Goal: Transaction & Acquisition: Purchase product/service

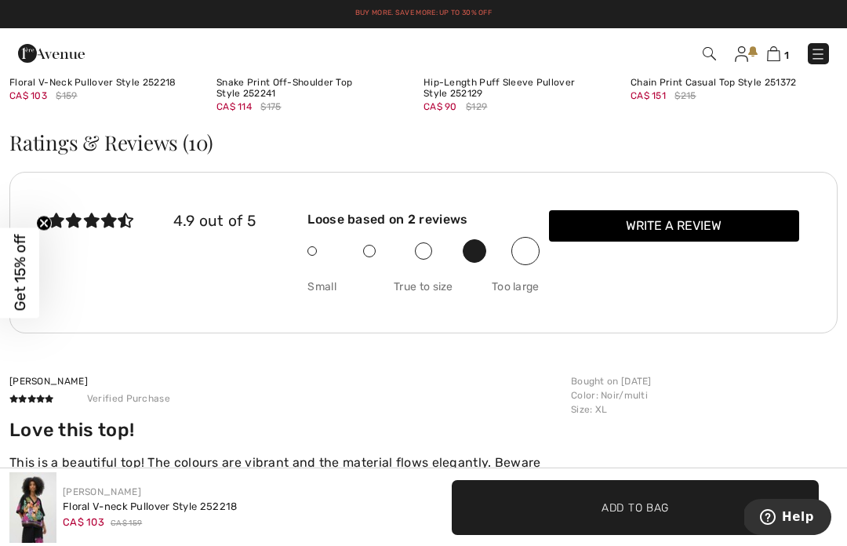
scroll to position [2511, 0]
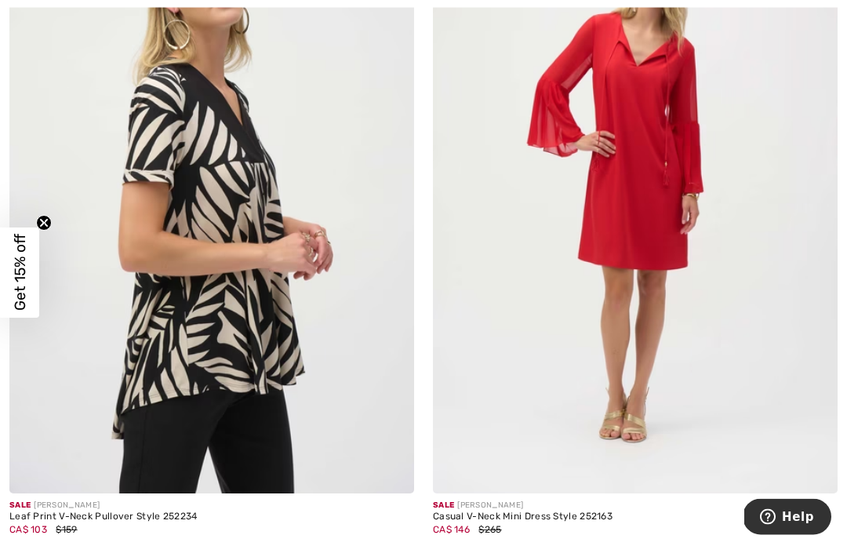
scroll to position [11039, 0]
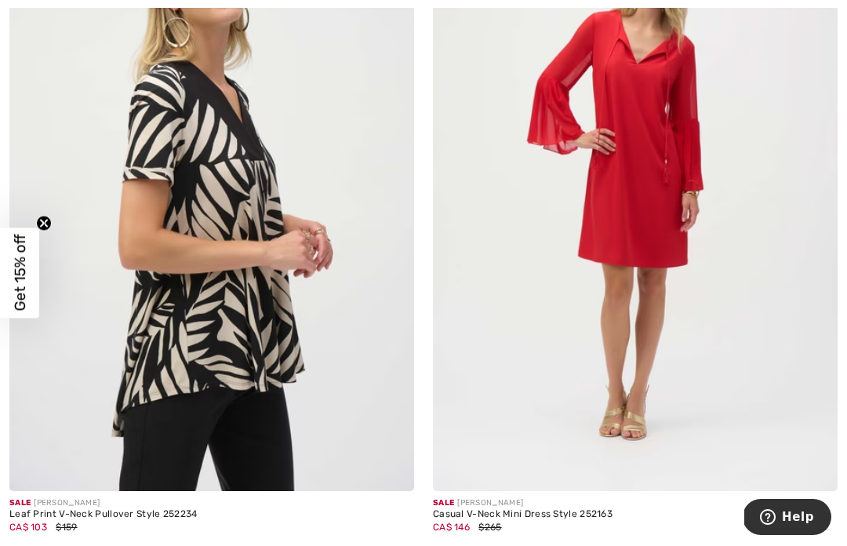
click at [147, 214] on img at bounding box center [211, 187] width 405 height 607
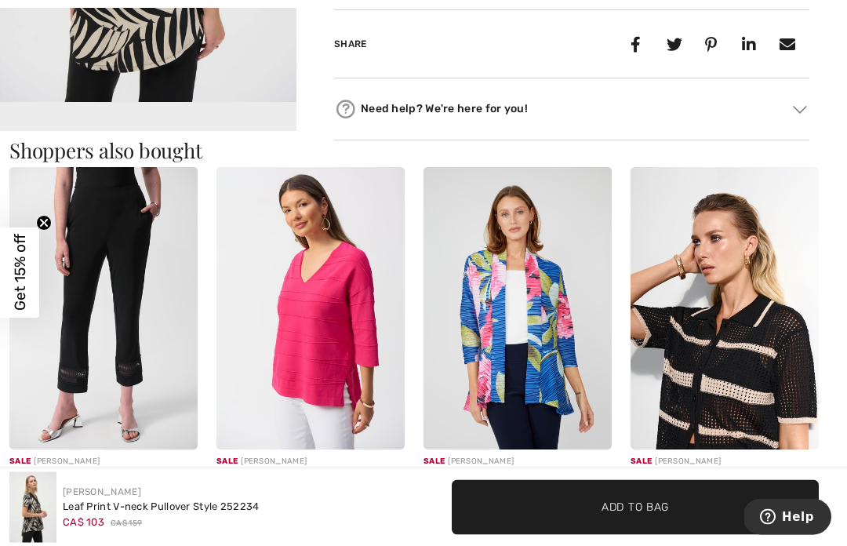
scroll to position [866, 0]
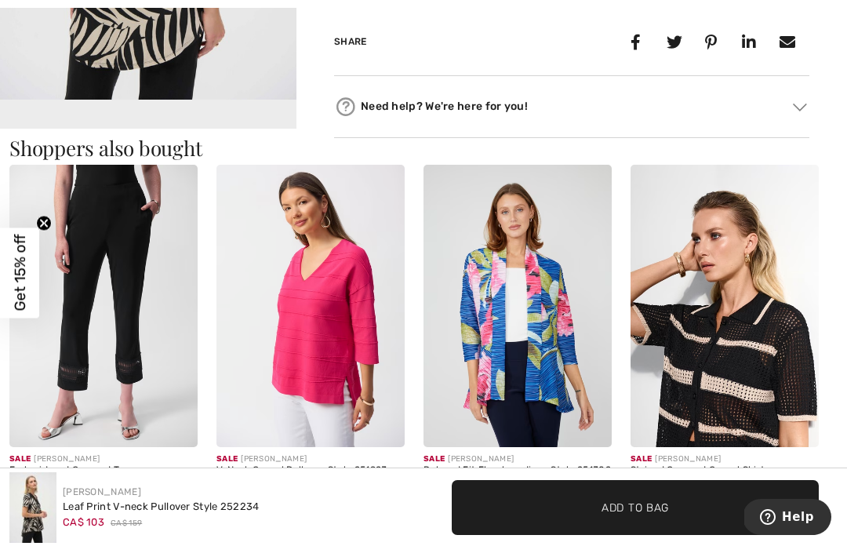
click at [89, 116] on video "Your browser does not support the video tag." at bounding box center [148, 174] width 296 height 148
click at [772, 332] on img at bounding box center [724, 306] width 188 height 282
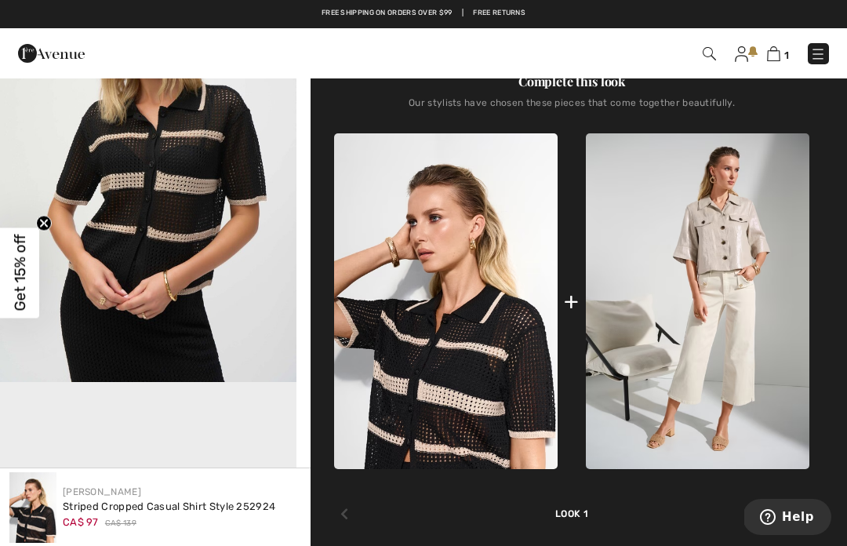
scroll to position [583, 0]
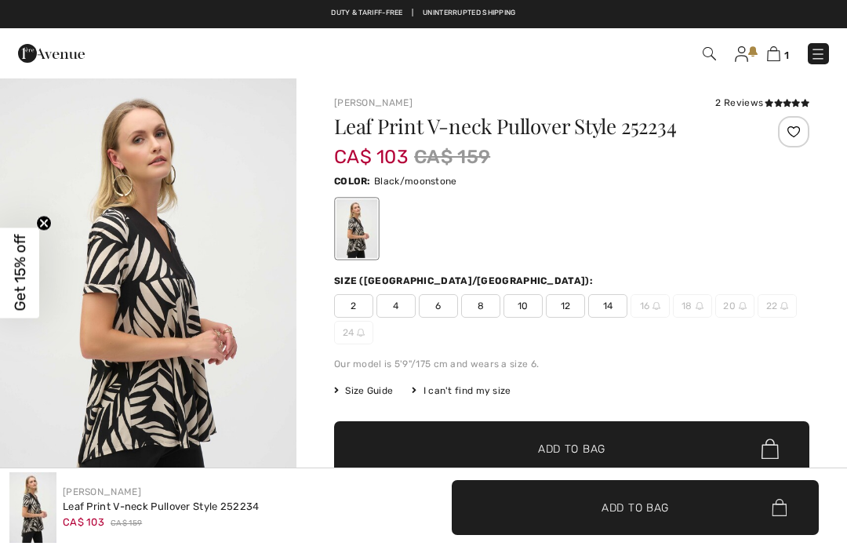
checkbox input "true"
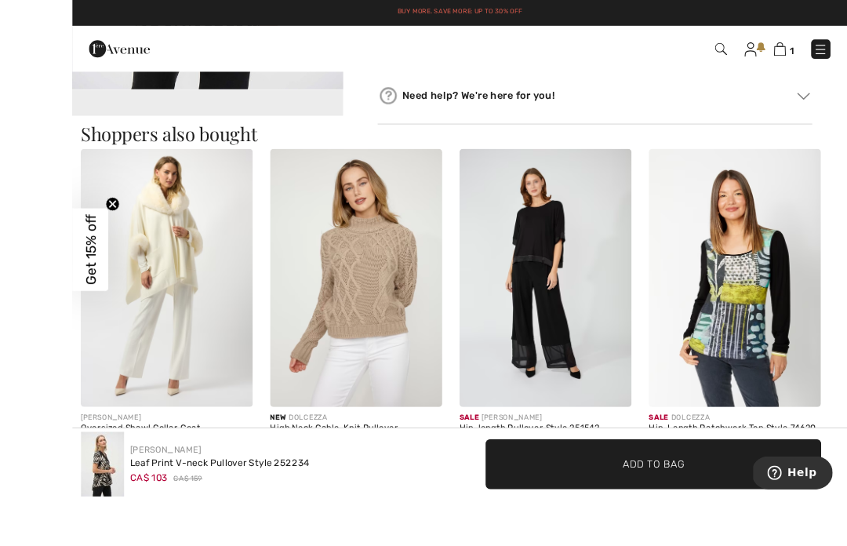
scroll to position [926, 0]
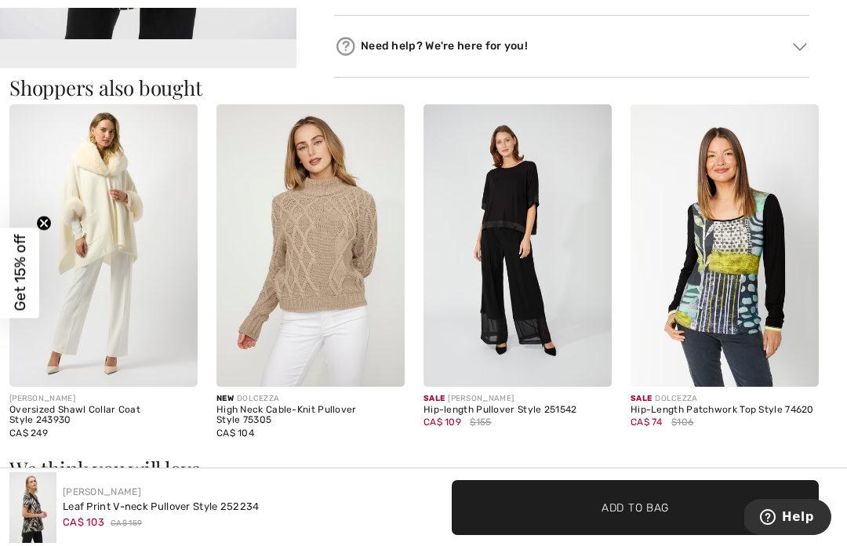
click at [527, 251] on img at bounding box center [517, 245] width 188 height 282
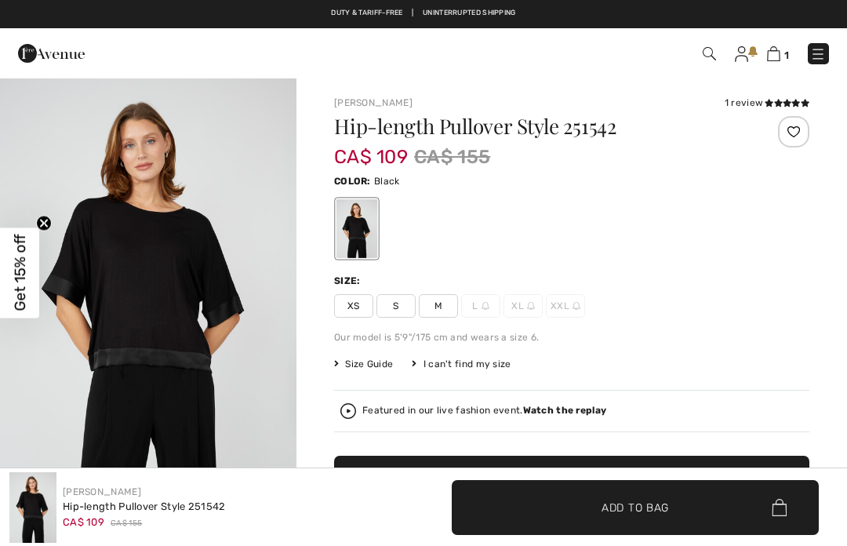
checkbox input "true"
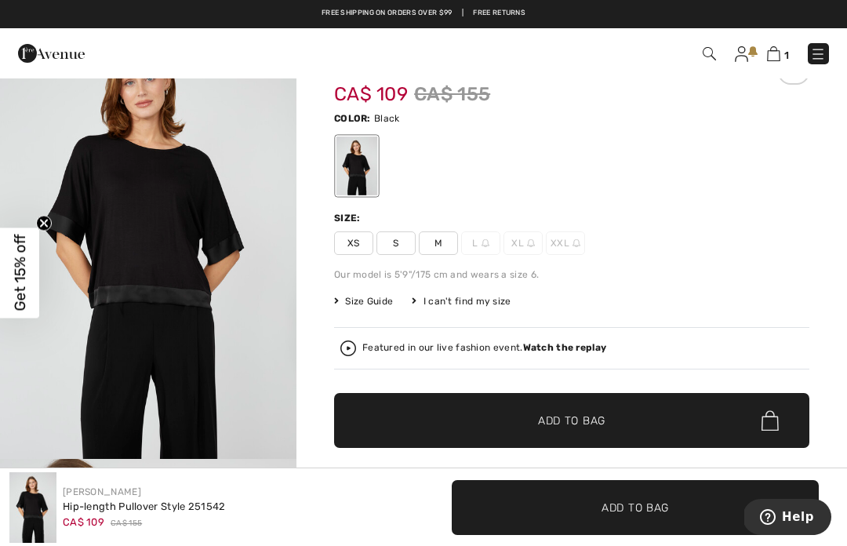
scroll to position [62, 0]
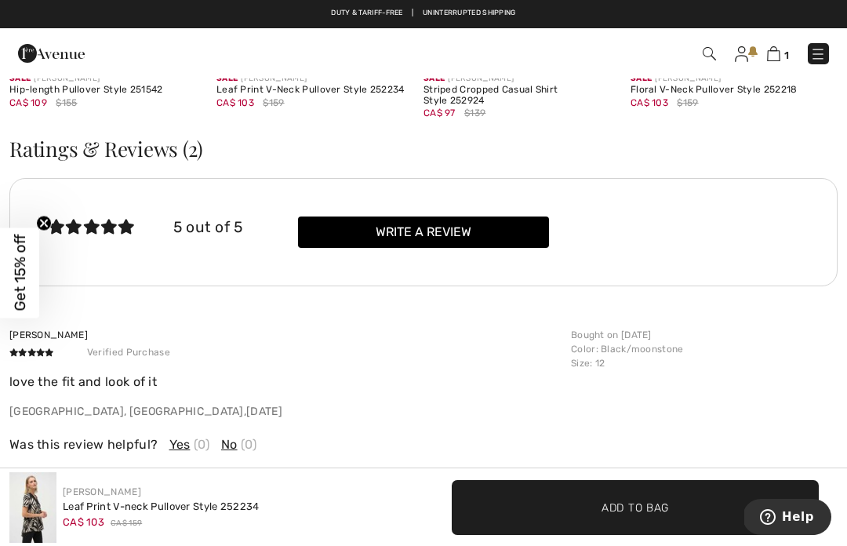
scroll to position [1962, 0]
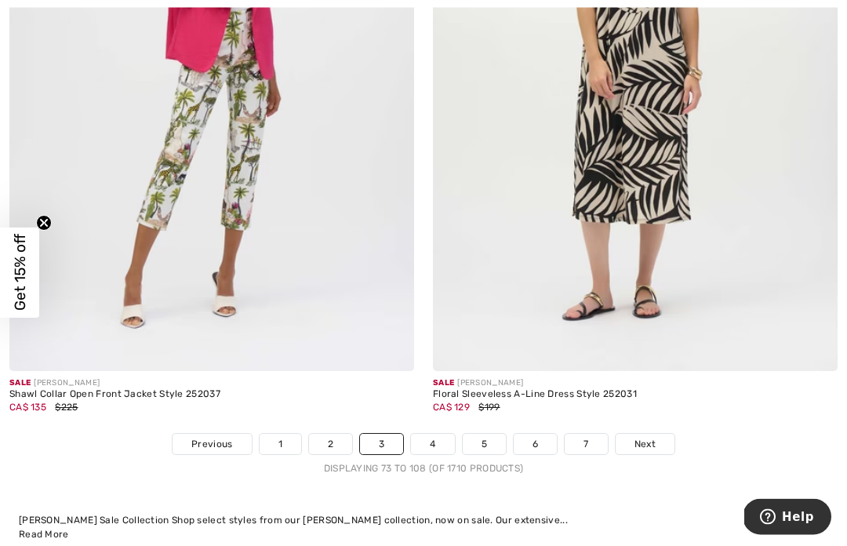
scroll to position [12523, 0]
click at [431, 436] on link "4" at bounding box center [432, 443] width 43 height 20
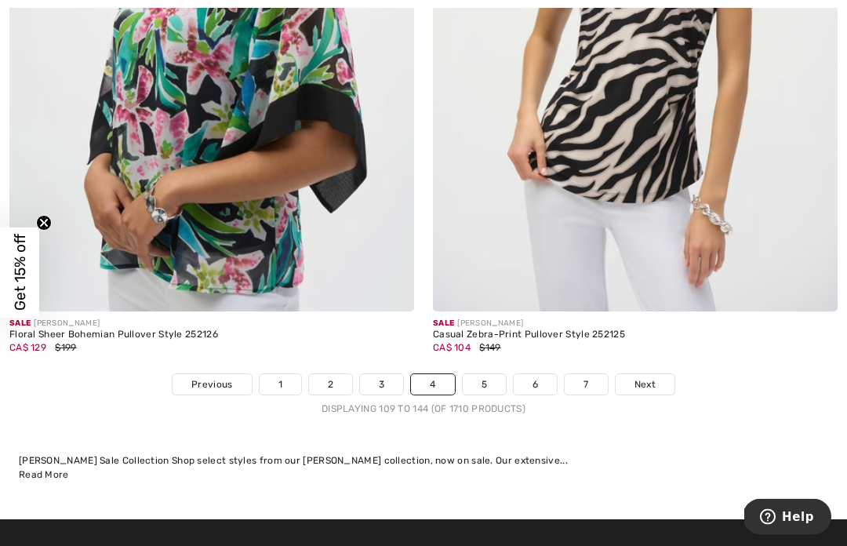
scroll to position [12454, 0]
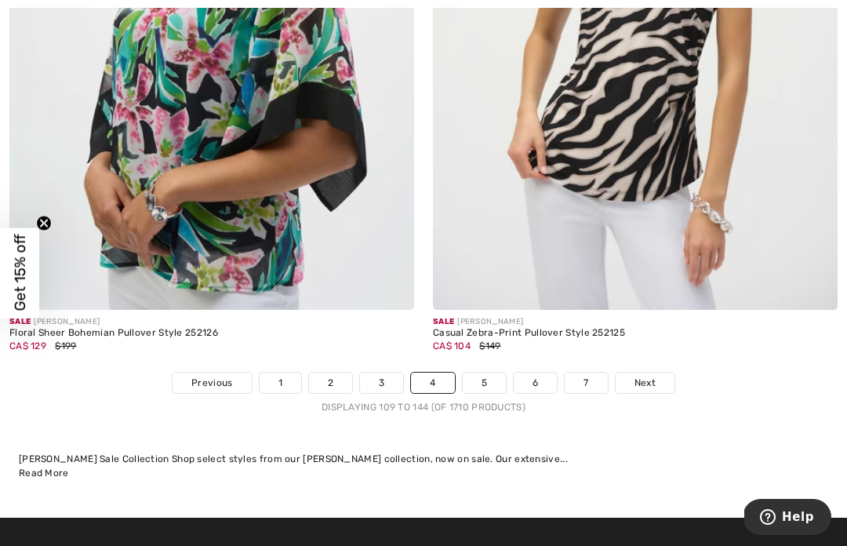
click at [486, 377] on link "5" at bounding box center [484, 382] width 43 height 20
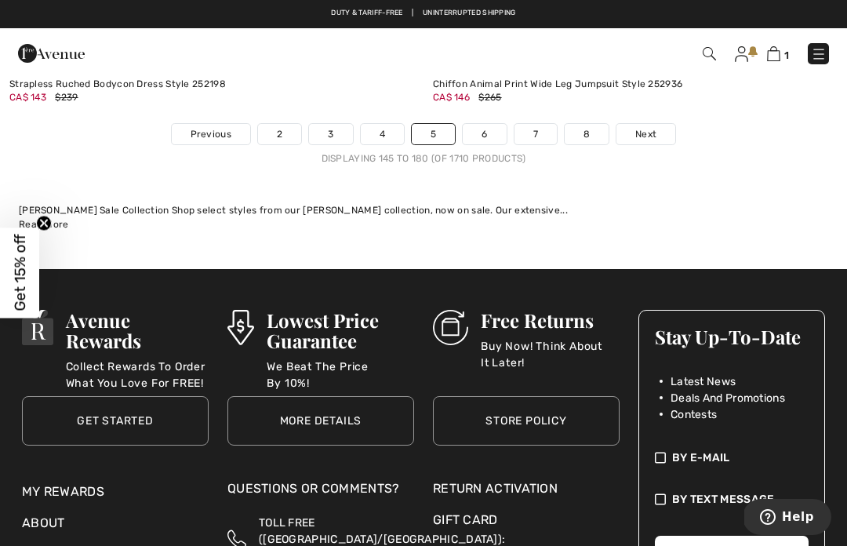
scroll to position [12602, 0]
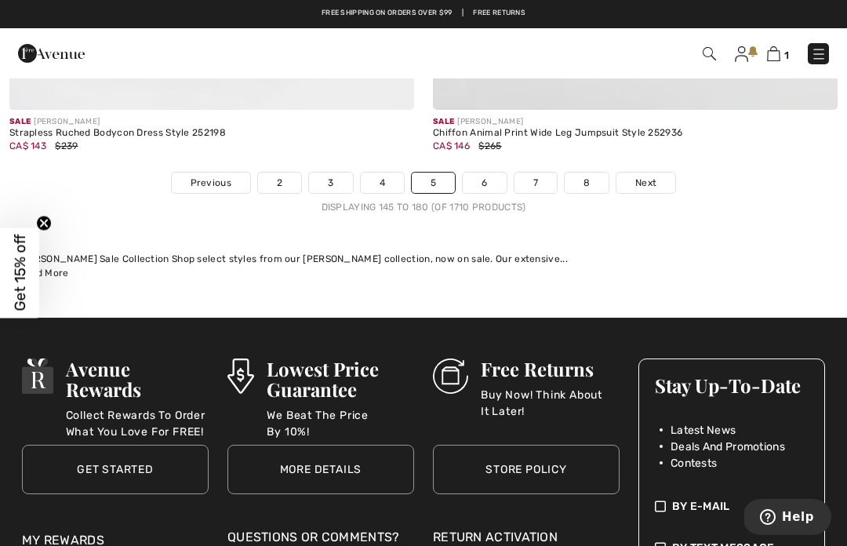
click at [481, 176] on link "6" at bounding box center [484, 182] width 43 height 20
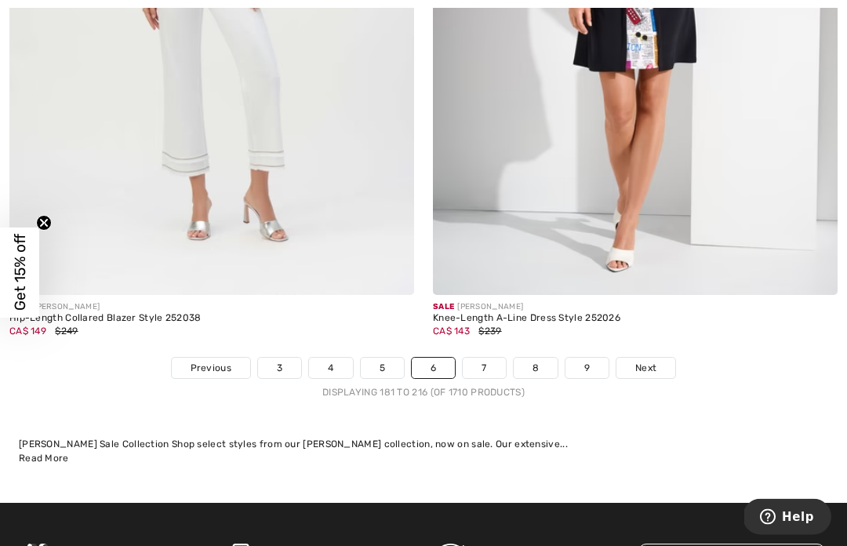
scroll to position [12313, 0]
click at [488, 358] on link "7" at bounding box center [484, 368] width 42 height 20
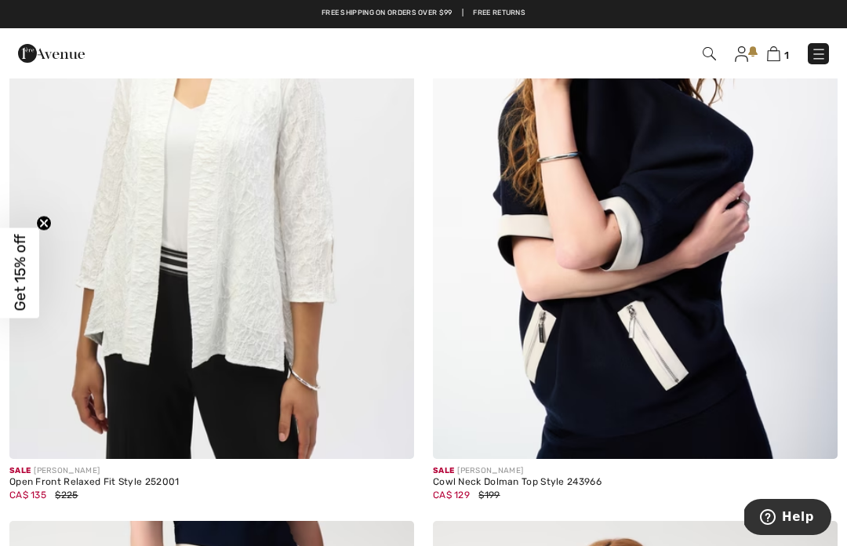
scroll to position [1129, 0]
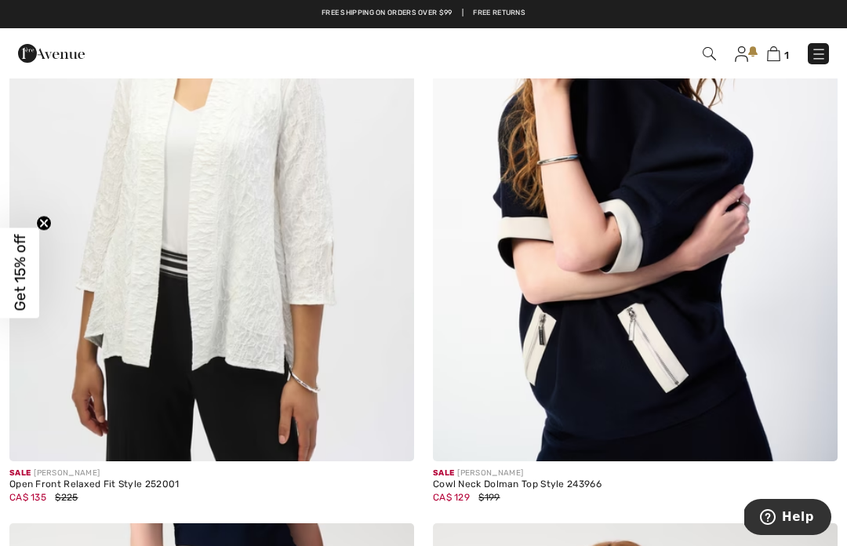
click at [767, 302] on img at bounding box center [635, 157] width 405 height 607
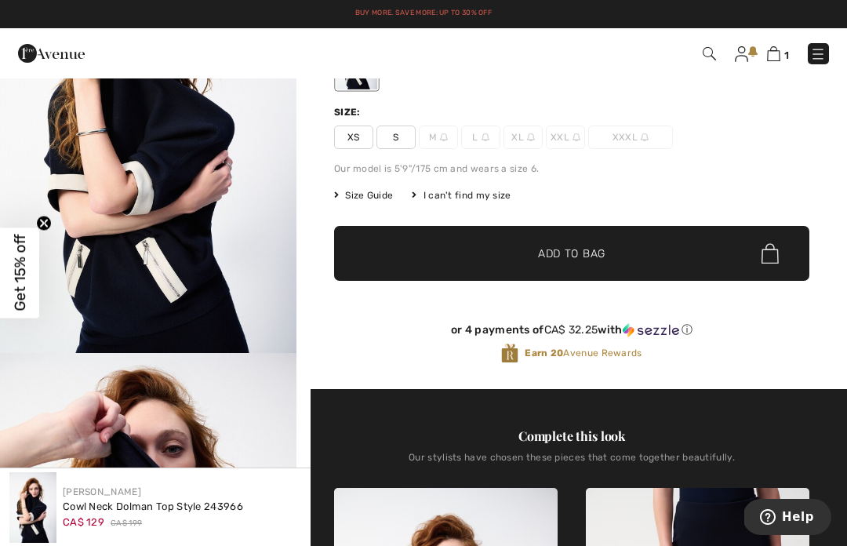
scroll to position [167, 0]
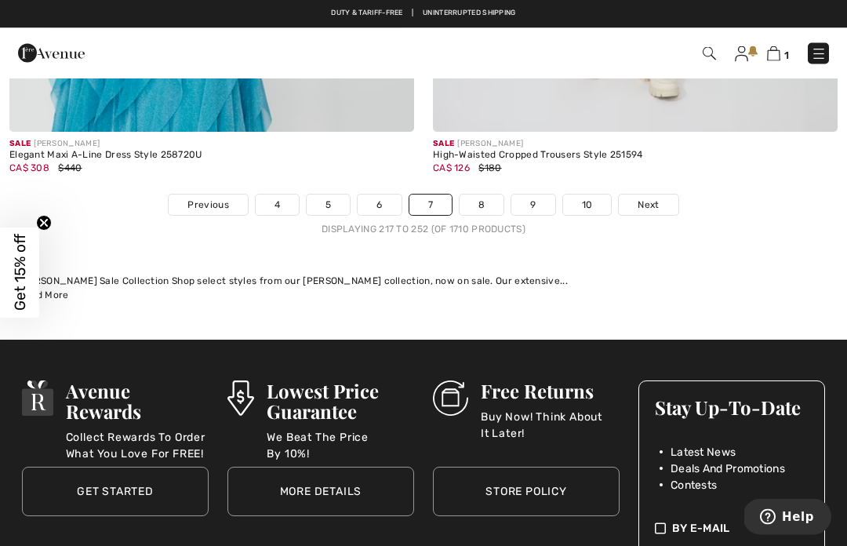
scroll to position [12711, 0]
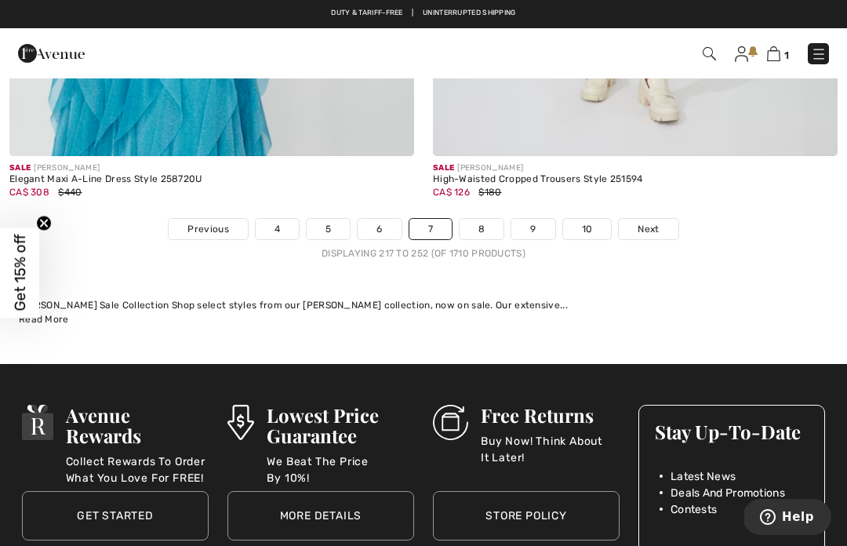
click at [483, 223] on link "8" at bounding box center [481, 229] width 44 height 20
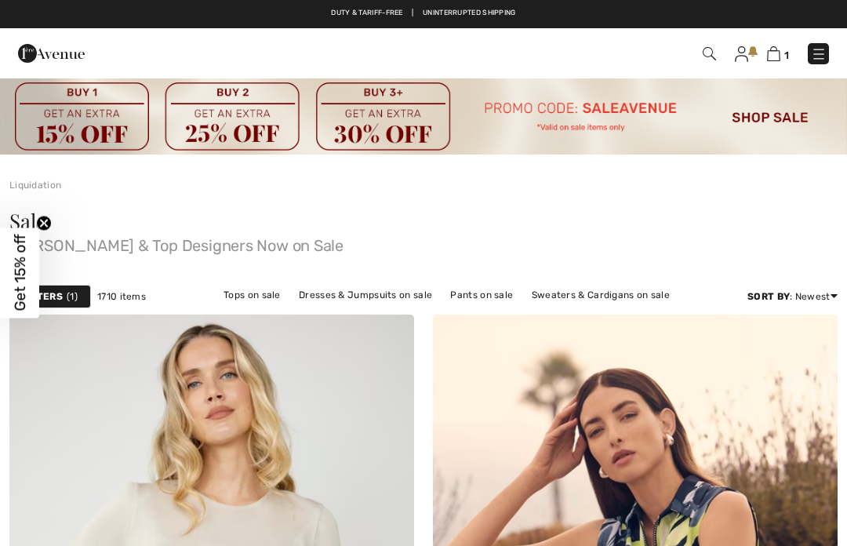
checkbox input "true"
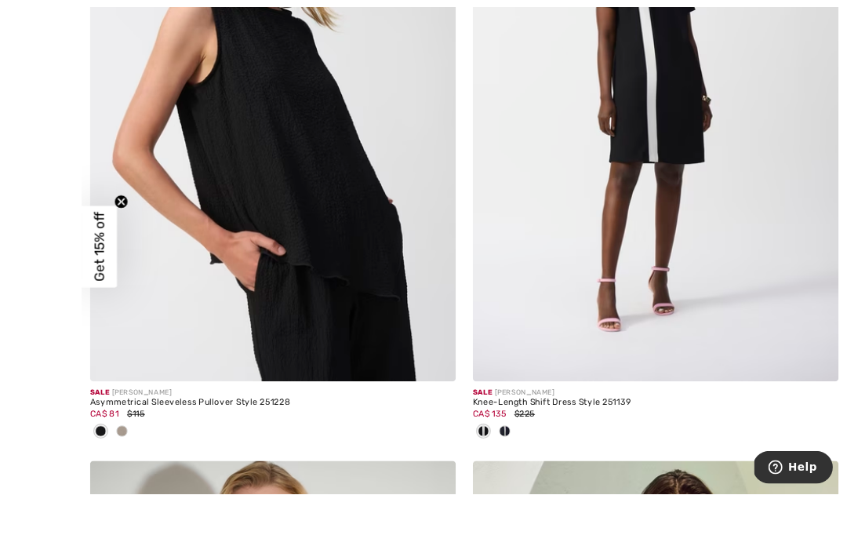
scroll to position [6753, 0]
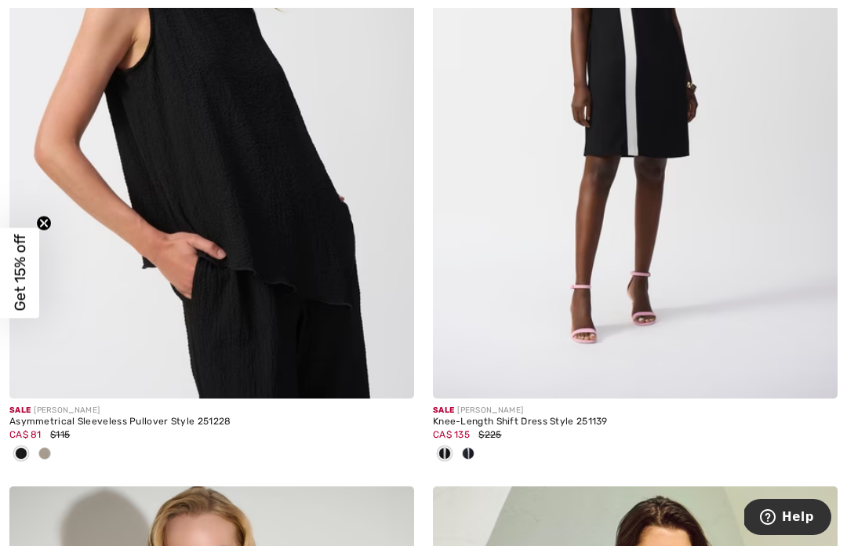
click at [282, 303] on img at bounding box center [211, 94] width 405 height 607
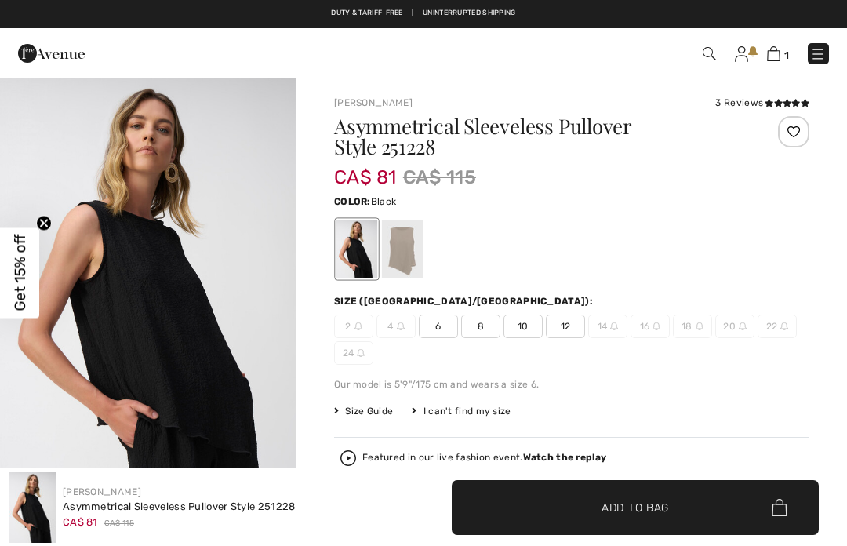
checkbox input "true"
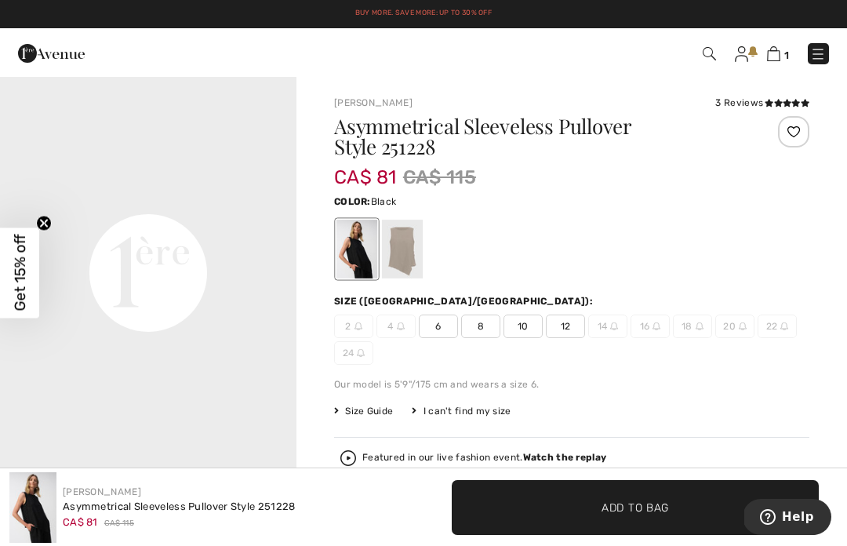
scroll to position [917, 0]
click at [412, 249] on div at bounding box center [402, 249] width 41 height 59
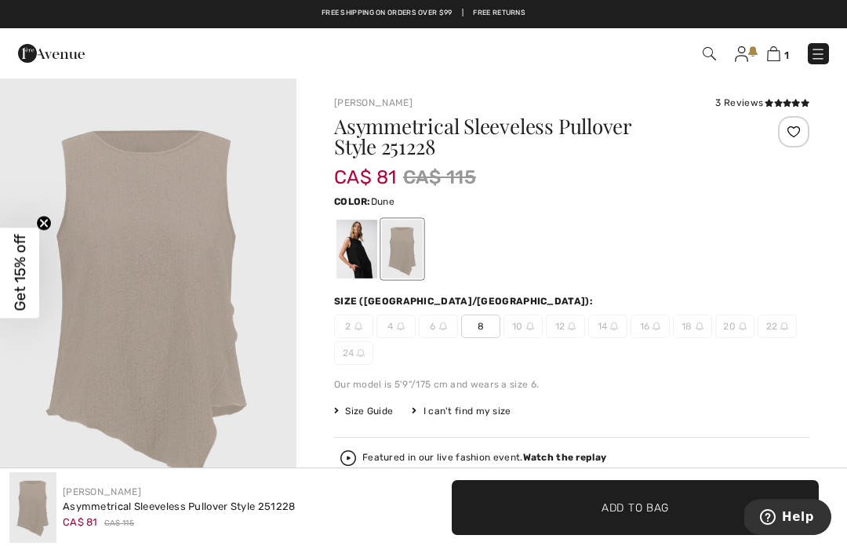
click at [364, 257] on div at bounding box center [356, 249] width 41 height 59
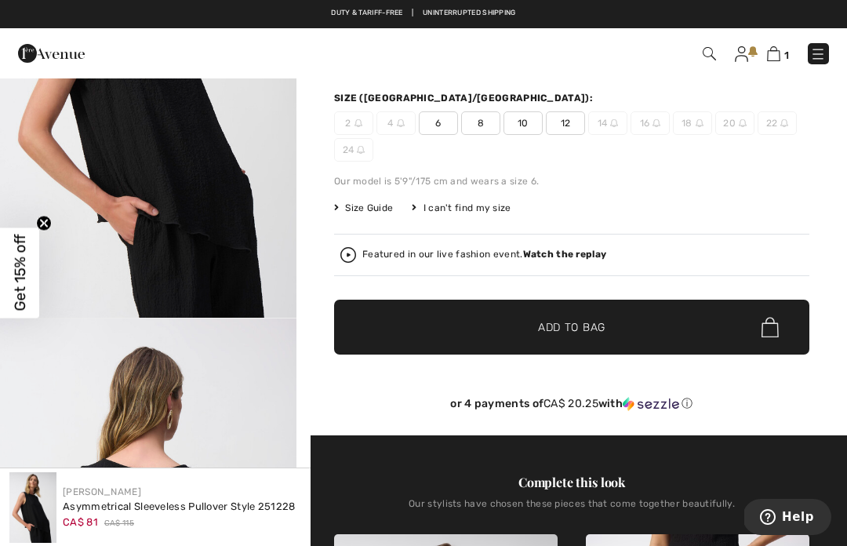
scroll to position [194, 0]
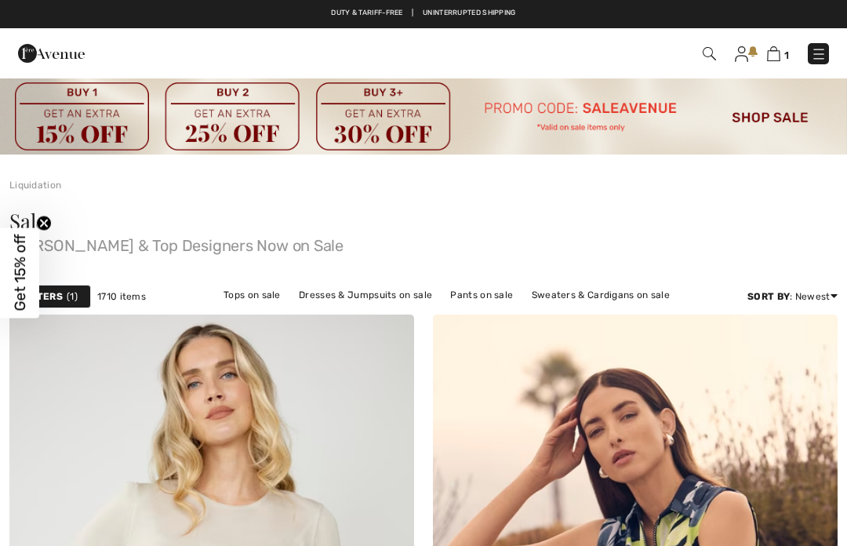
checkbox input "true"
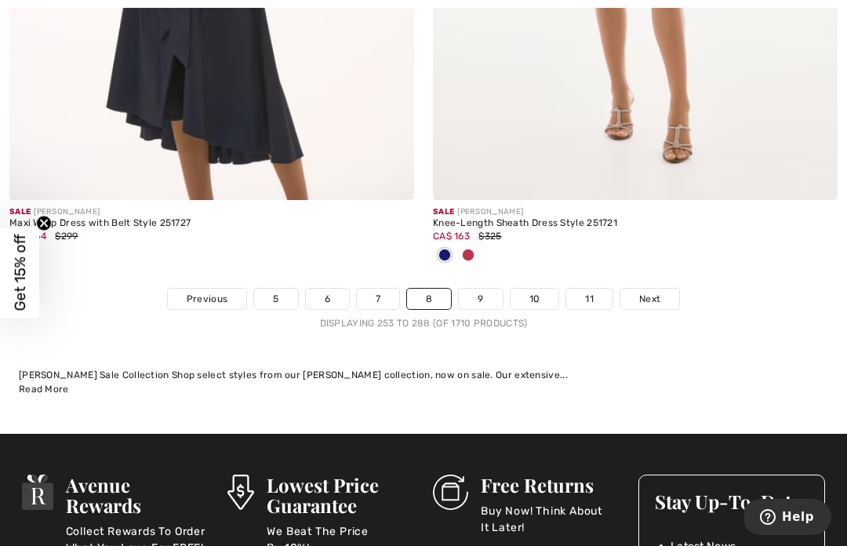
scroll to position [12667, 0]
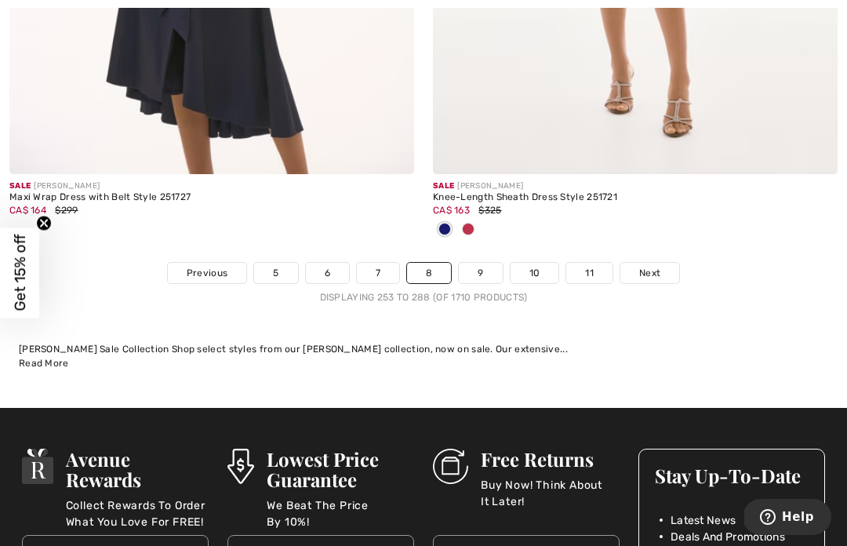
click at [476, 268] on link "9" at bounding box center [480, 273] width 43 height 20
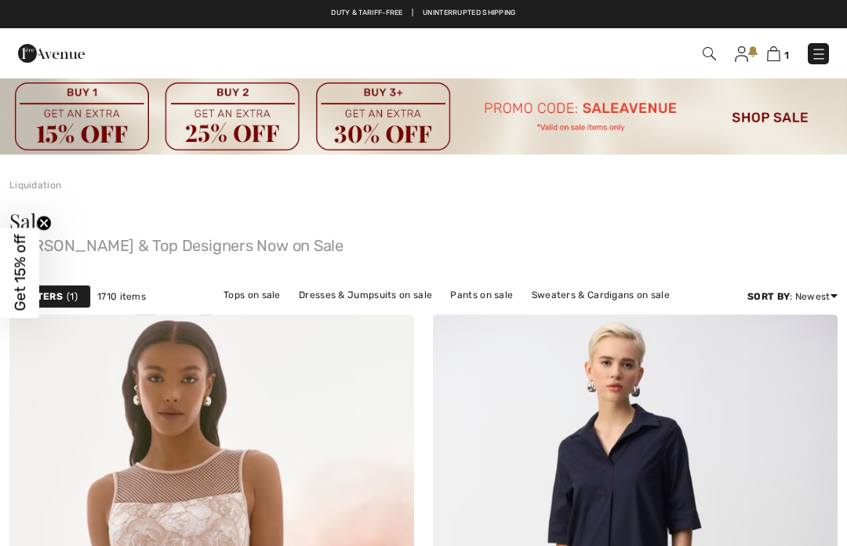
checkbox input "true"
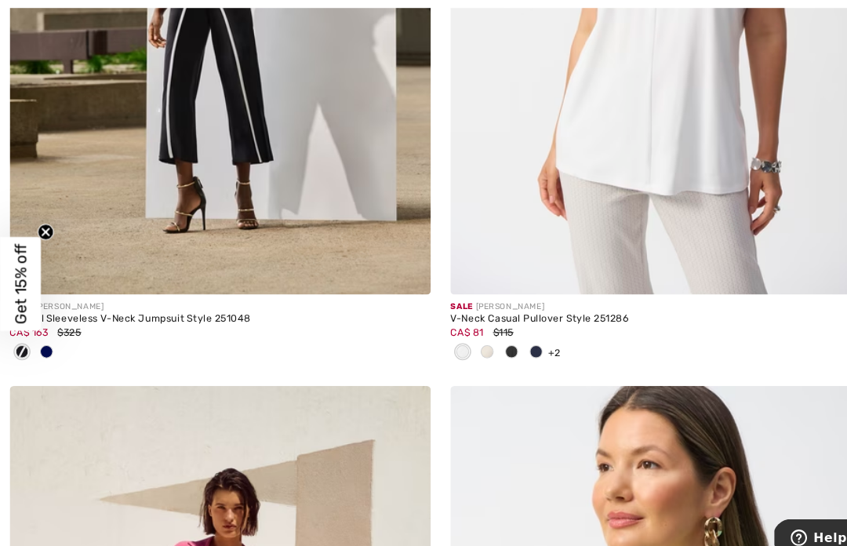
scroll to position [9242, 0]
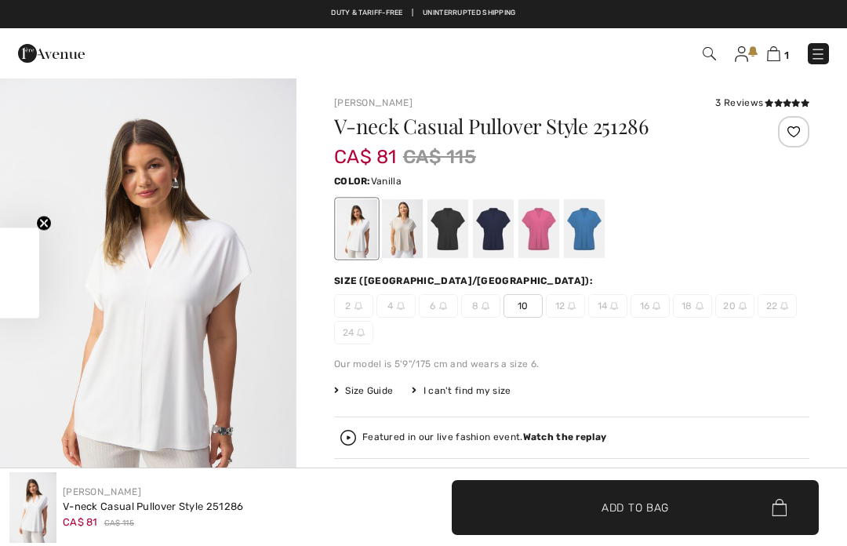
checkbox input "true"
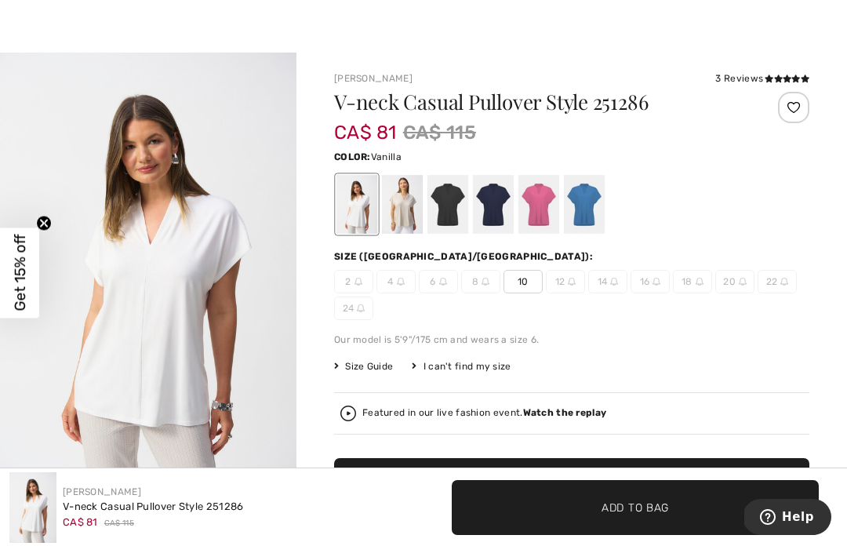
scroll to position [27, 0]
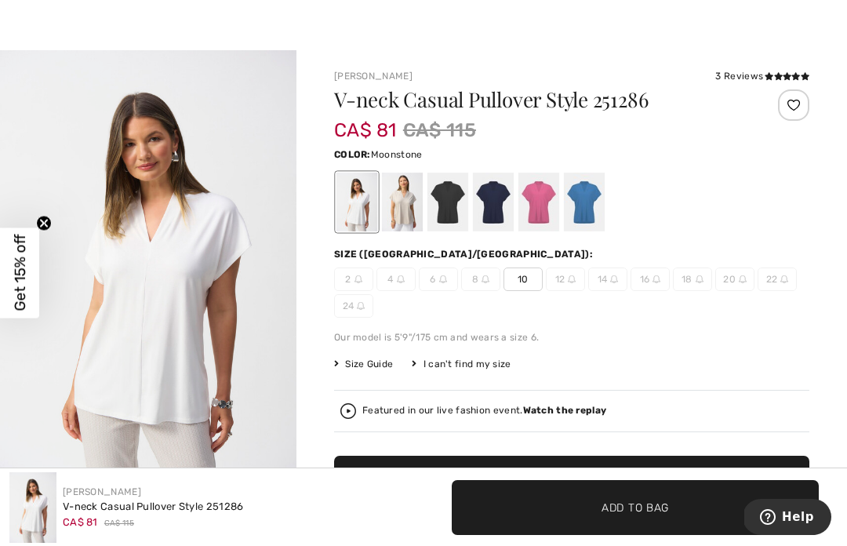
click at [408, 213] on div at bounding box center [402, 201] width 41 height 59
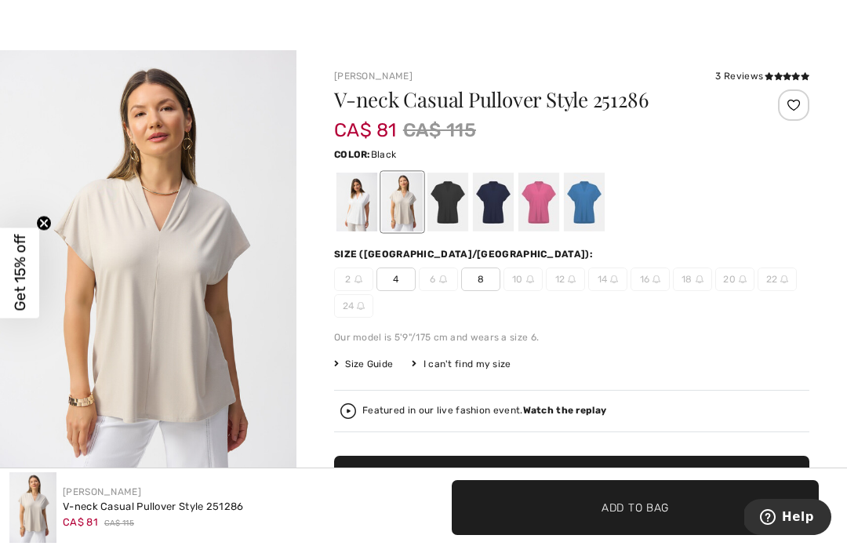
click at [451, 215] on div at bounding box center [447, 201] width 41 height 59
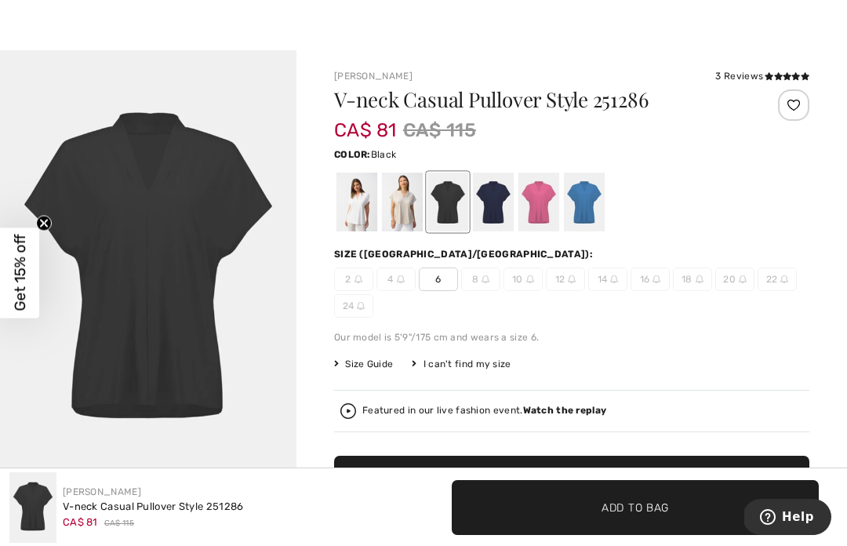
click at [496, 216] on div at bounding box center [493, 201] width 41 height 59
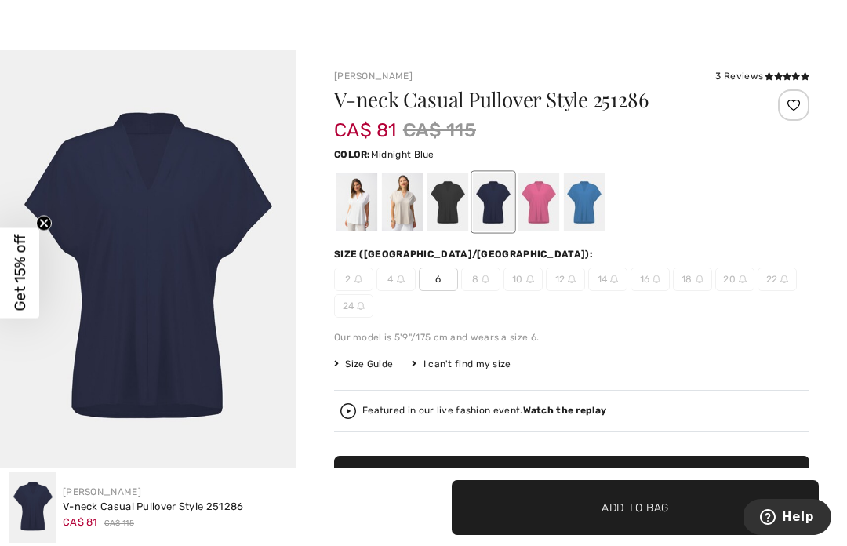
click at [537, 216] on div at bounding box center [538, 201] width 41 height 59
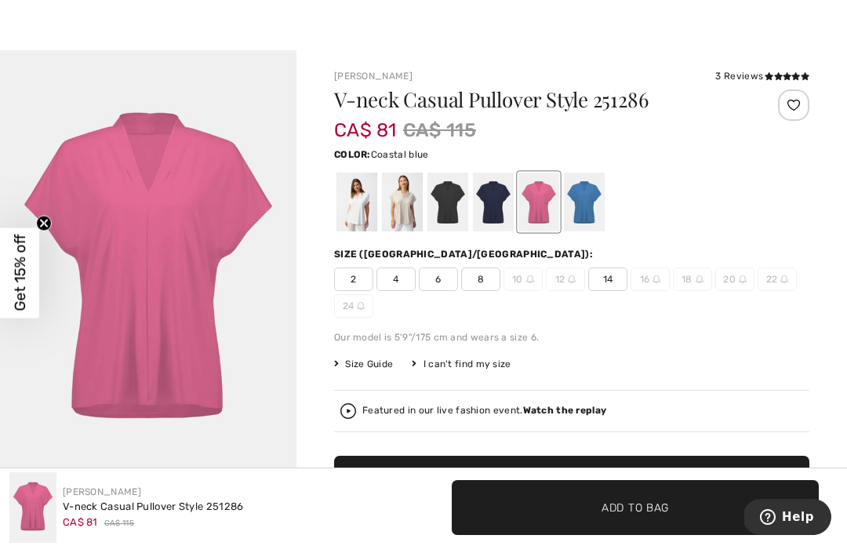
click at [587, 213] on div at bounding box center [584, 201] width 41 height 59
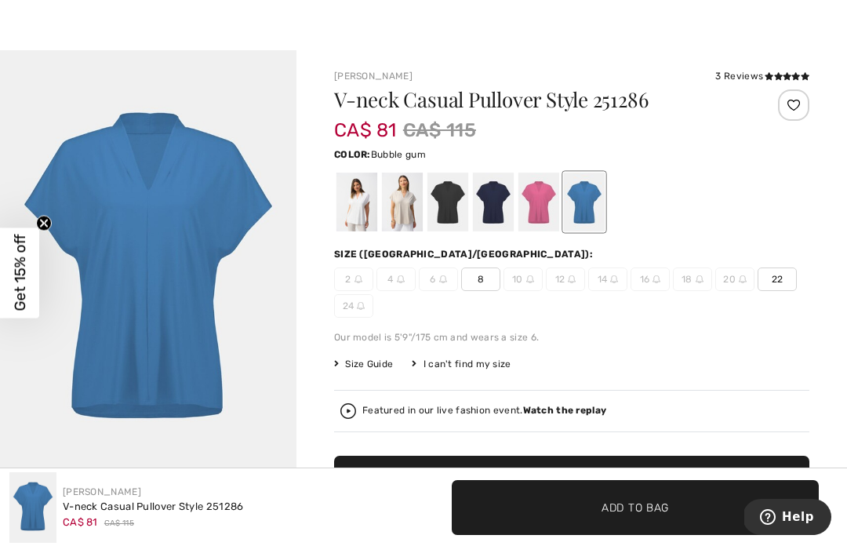
click at [550, 213] on div at bounding box center [538, 201] width 41 height 59
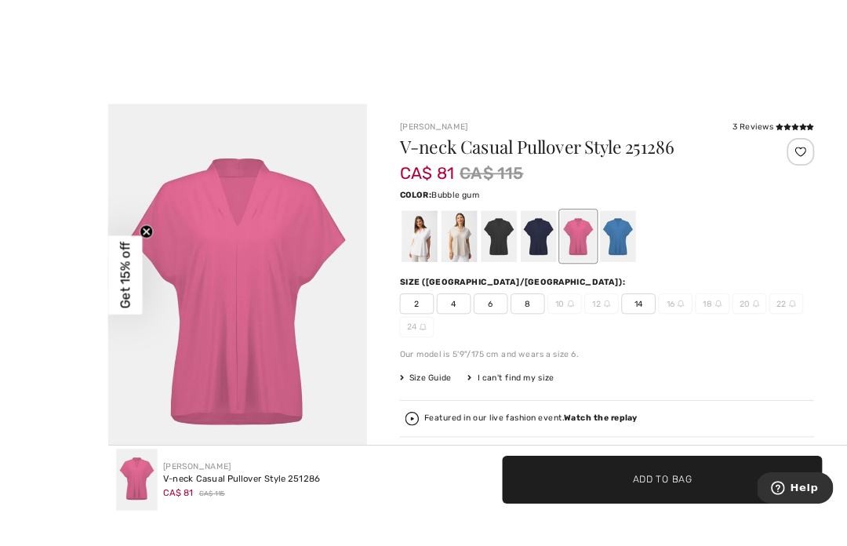
scroll to position [19, 0]
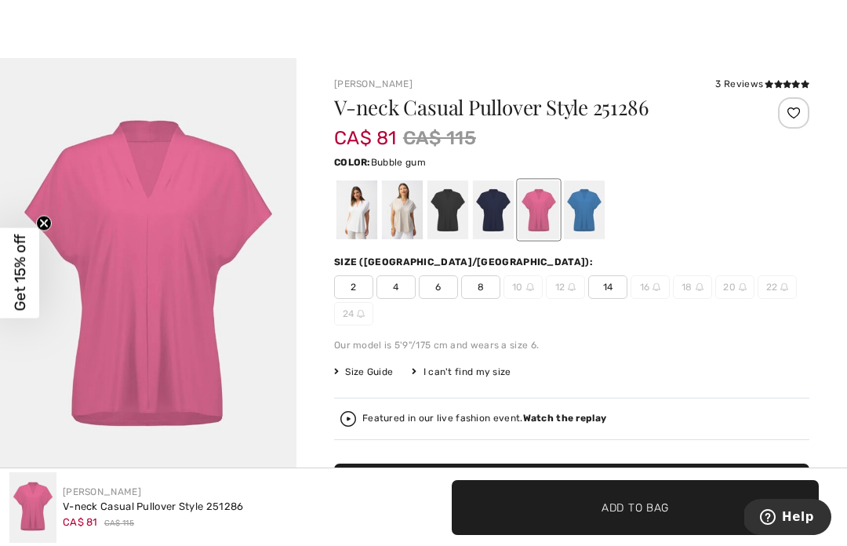
click at [494, 226] on div at bounding box center [493, 209] width 41 height 59
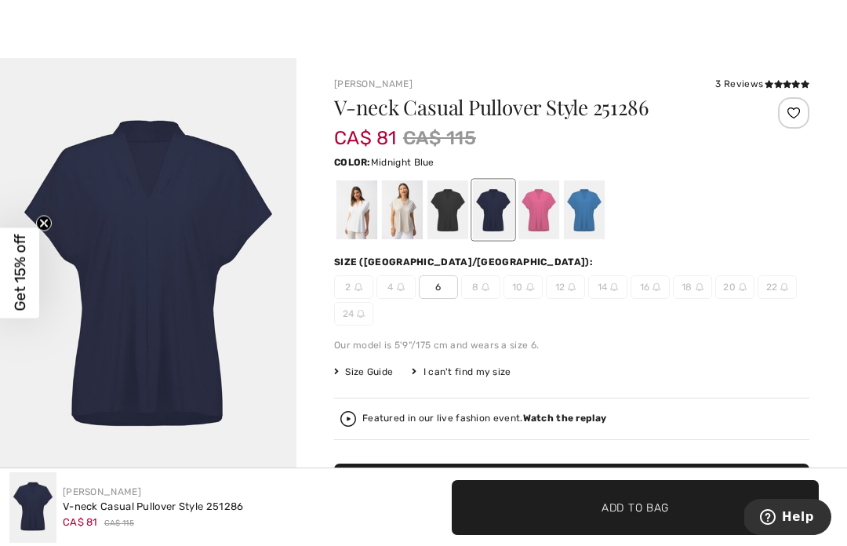
click at [455, 222] on div at bounding box center [447, 209] width 41 height 59
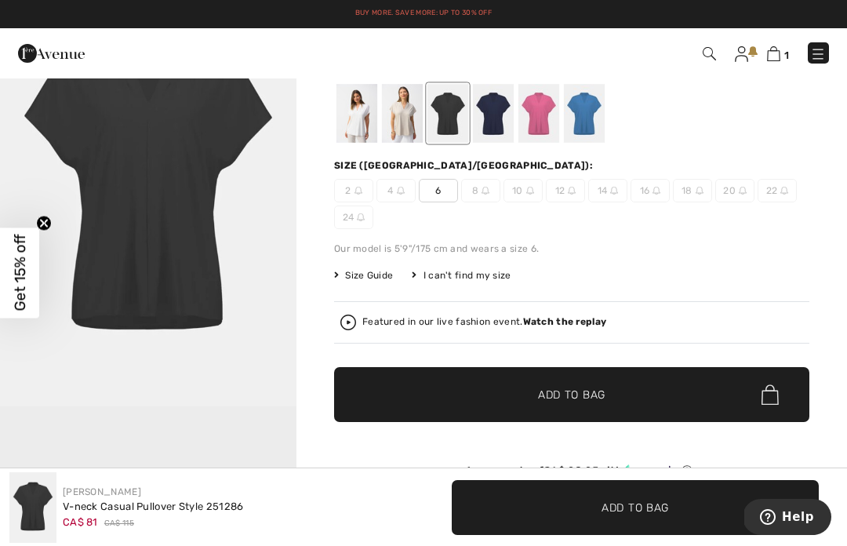
scroll to position [0, 0]
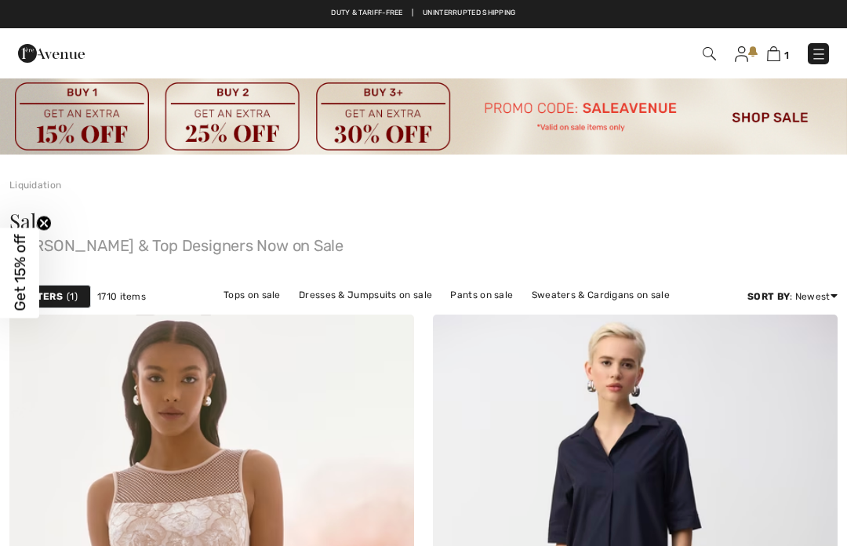
checkbox input "true"
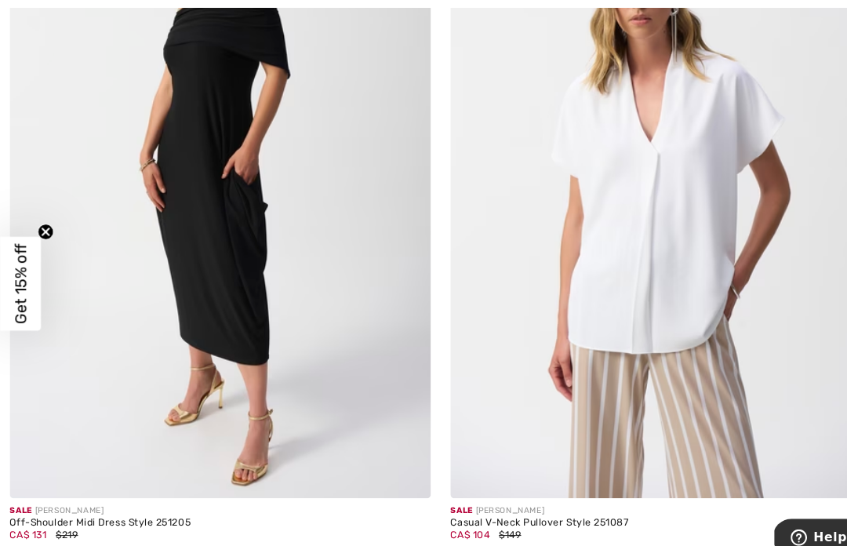
scroll to position [10473, 0]
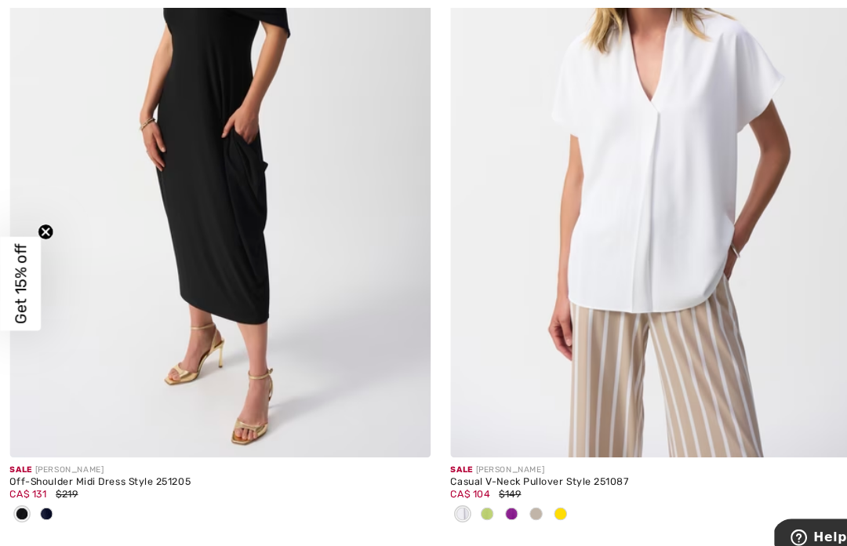
click at [672, 339] on img at bounding box center [635, 136] width 405 height 607
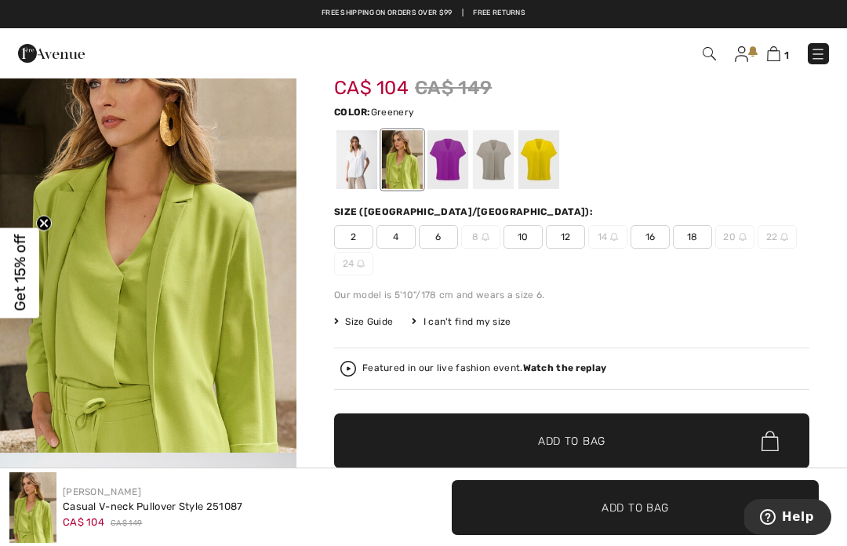
scroll to position [68, 0]
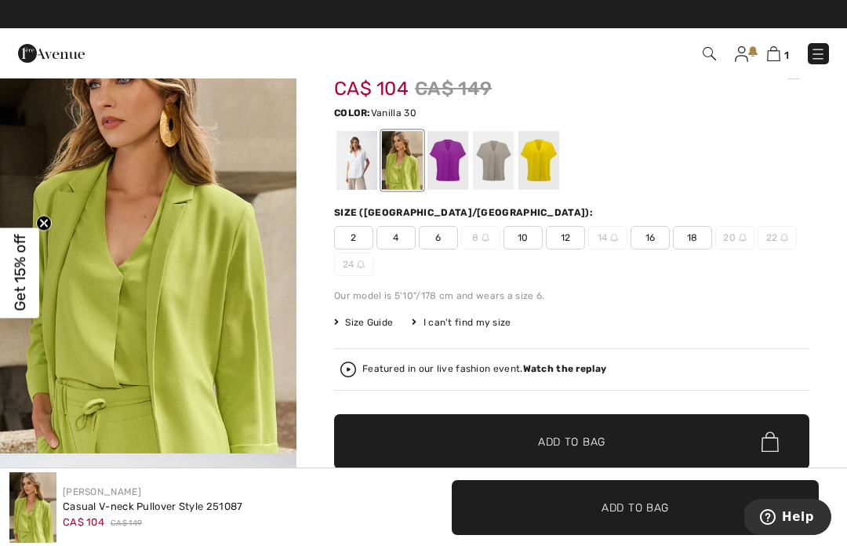
click at [349, 169] on div at bounding box center [356, 160] width 41 height 59
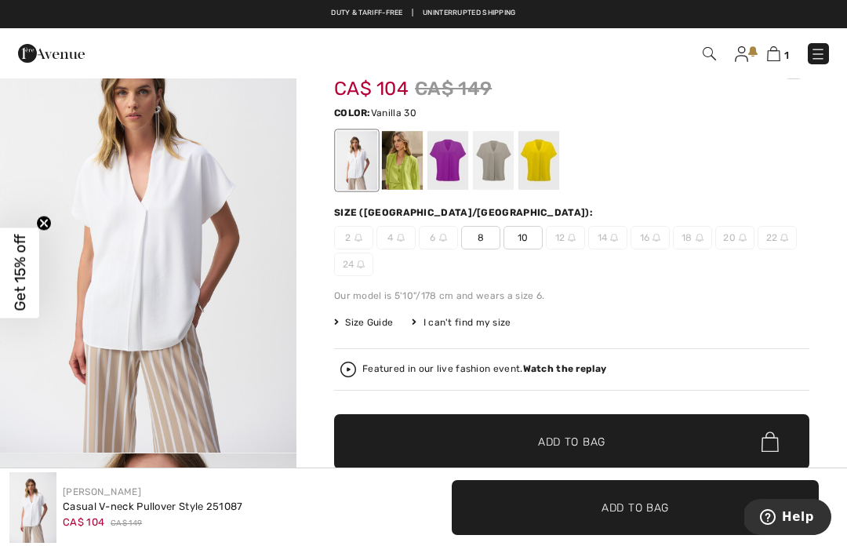
click at [453, 173] on div at bounding box center [447, 160] width 41 height 59
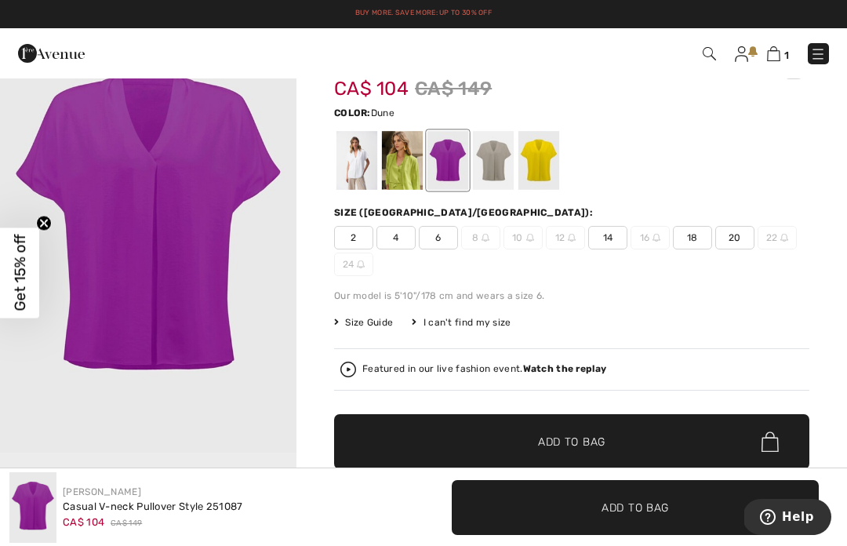
click at [496, 172] on div at bounding box center [493, 160] width 41 height 59
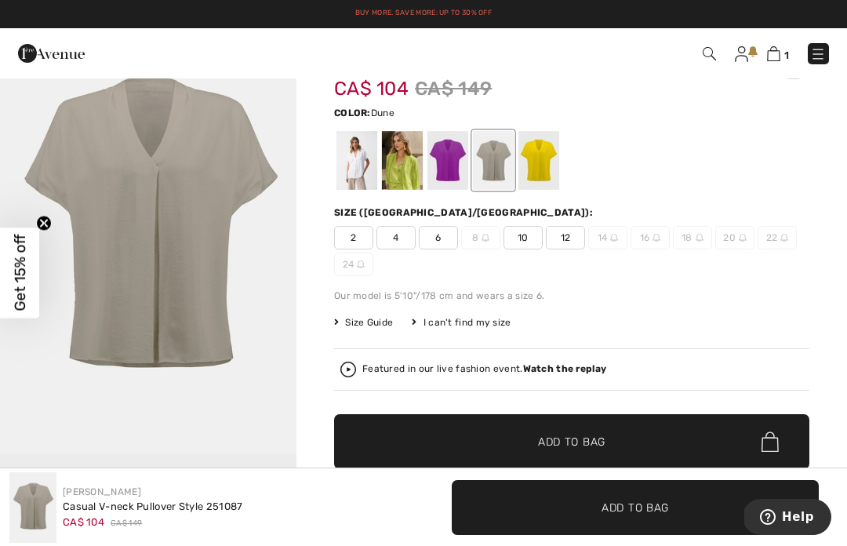
click at [542, 176] on div at bounding box center [538, 160] width 41 height 59
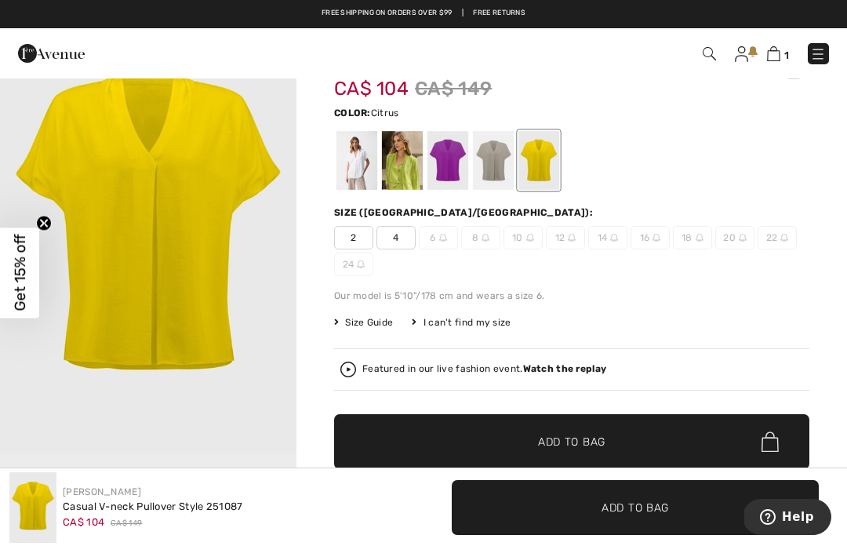
click at [499, 176] on div at bounding box center [493, 160] width 41 height 59
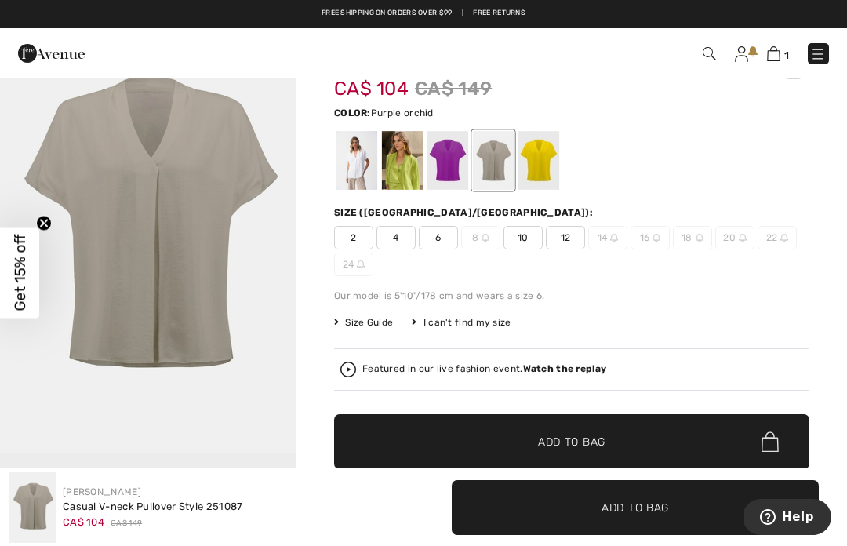
click at [449, 179] on div at bounding box center [447, 160] width 41 height 59
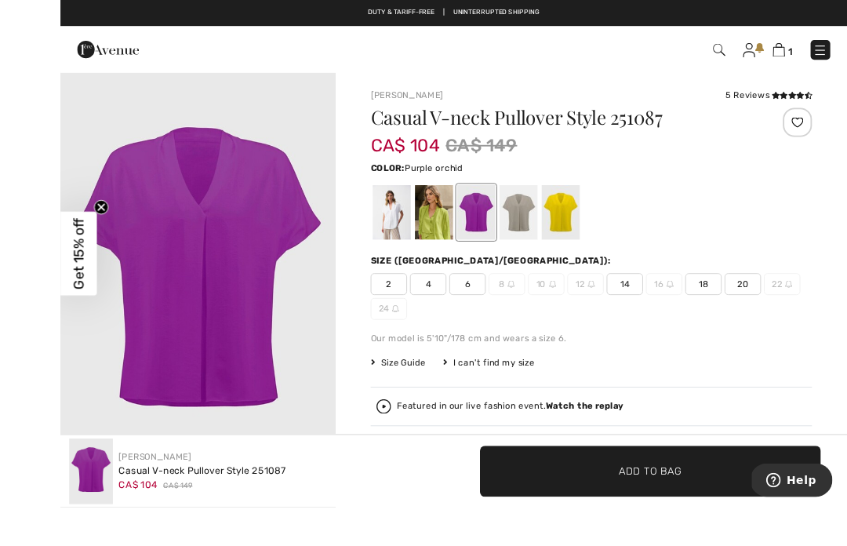
scroll to position [25, 0]
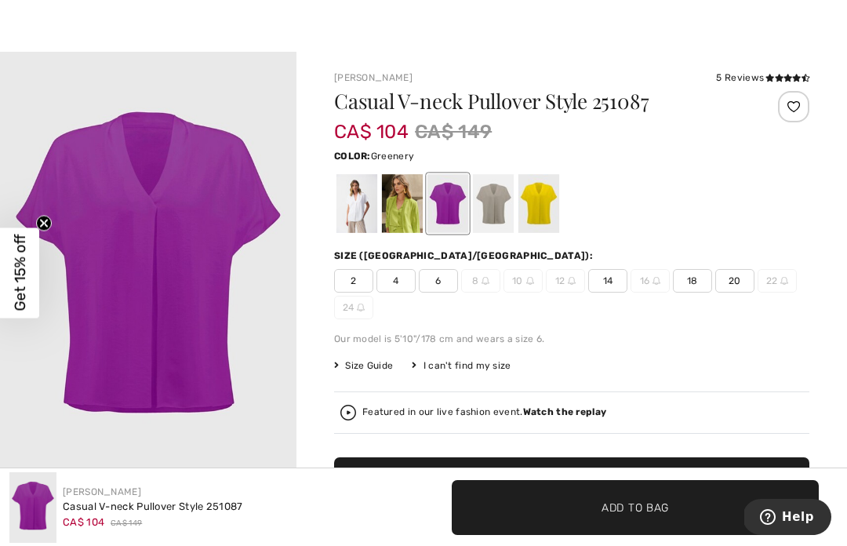
click at [411, 212] on div at bounding box center [402, 203] width 41 height 59
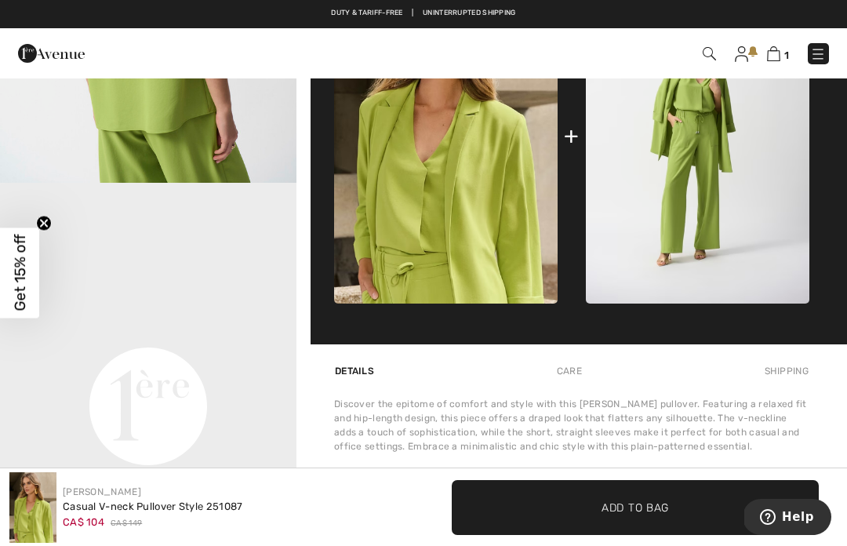
scroll to position [0, 0]
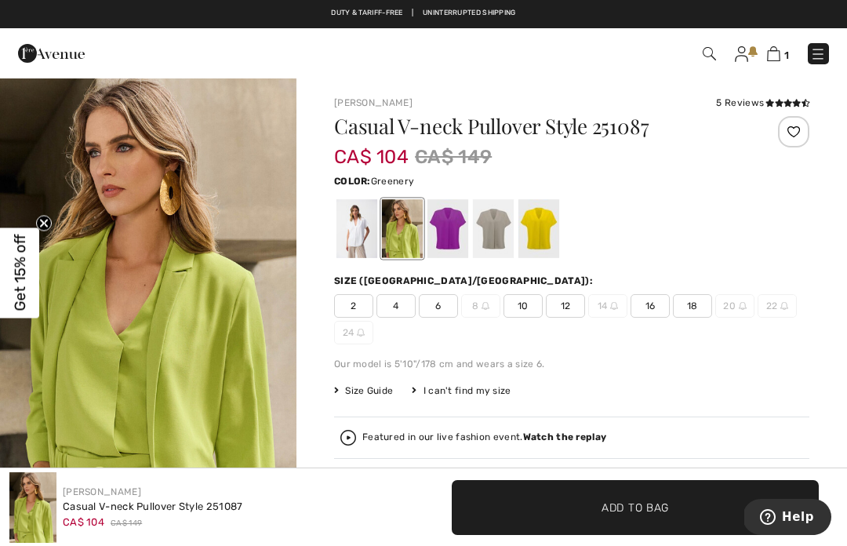
click at [652, 307] on span "16" at bounding box center [649, 306] width 39 height 24
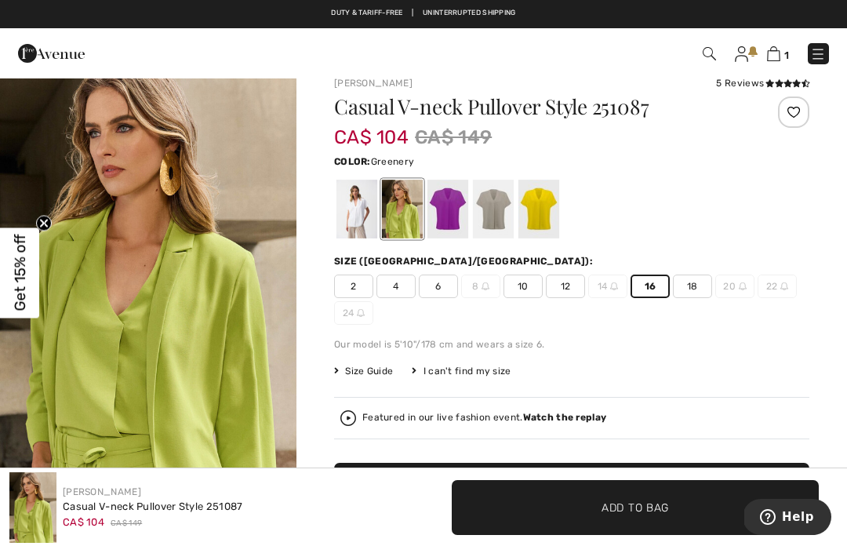
scroll to position [16, 0]
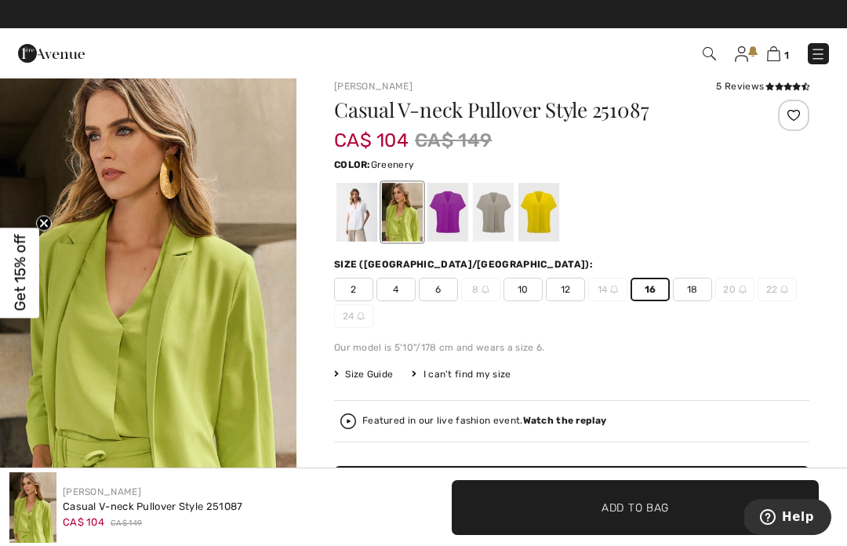
click at [604, 535] on span "✔ Added to Bag Add to Bag" at bounding box center [635, 507] width 367 height 55
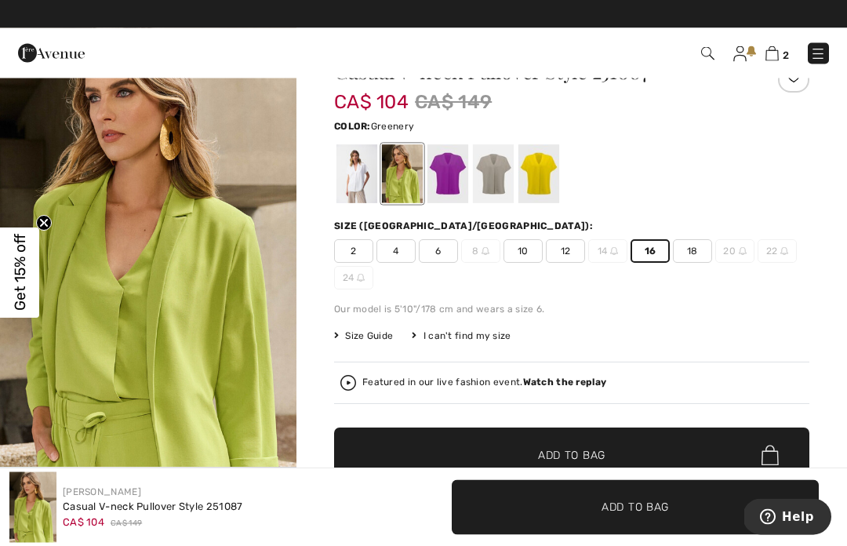
scroll to position [55, 0]
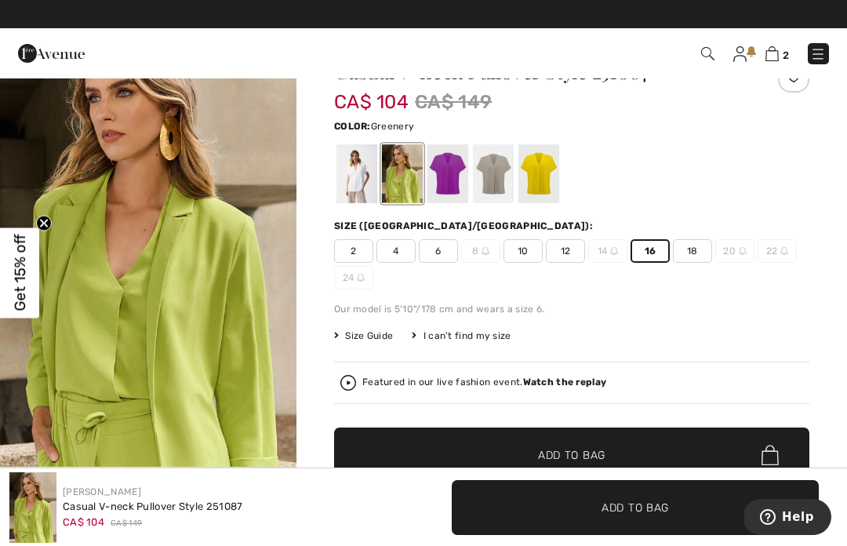
click at [356, 171] on div at bounding box center [356, 173] width 41 height 59
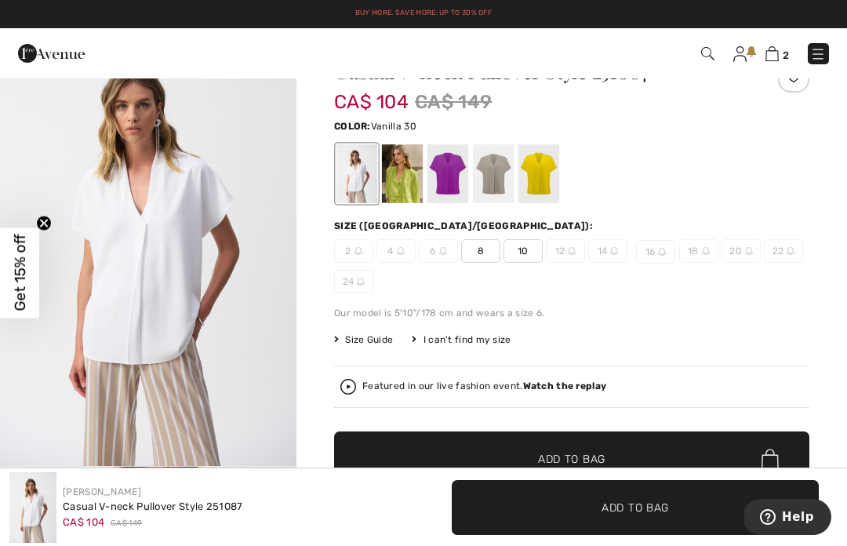
click at [455, 190] on div at bounding box center [447, 173] width 41 height 59
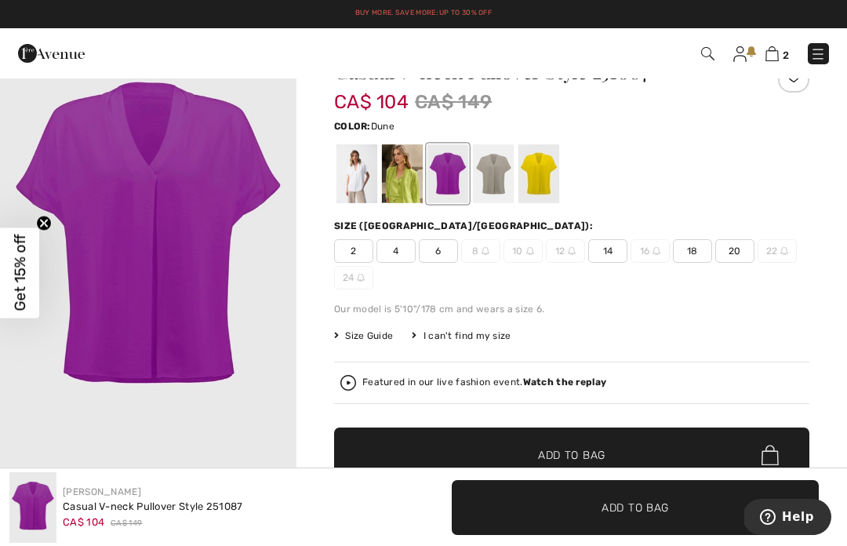
click at [495, 195] on div at bounding box center [493, 173] width 41 height 59
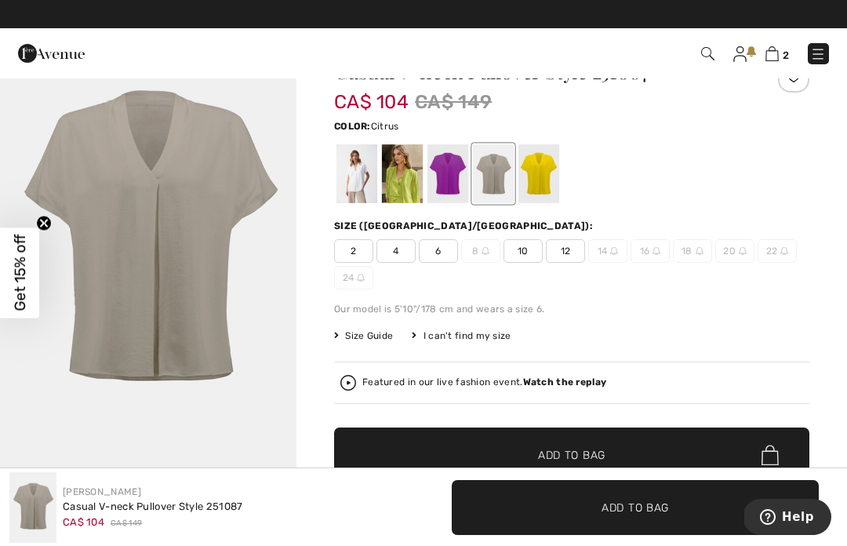
click at [534, 192] on div at bounding box center [538, 173] width 41 height 59
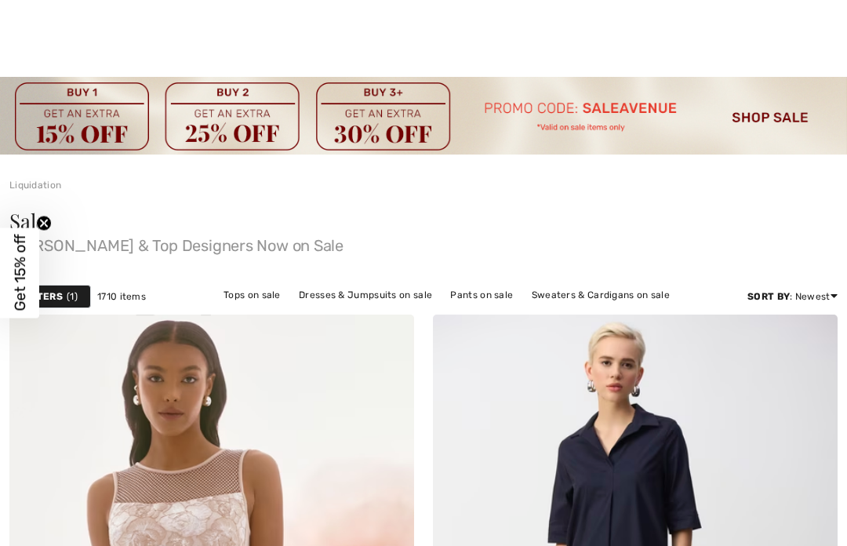
checkbox input "true"
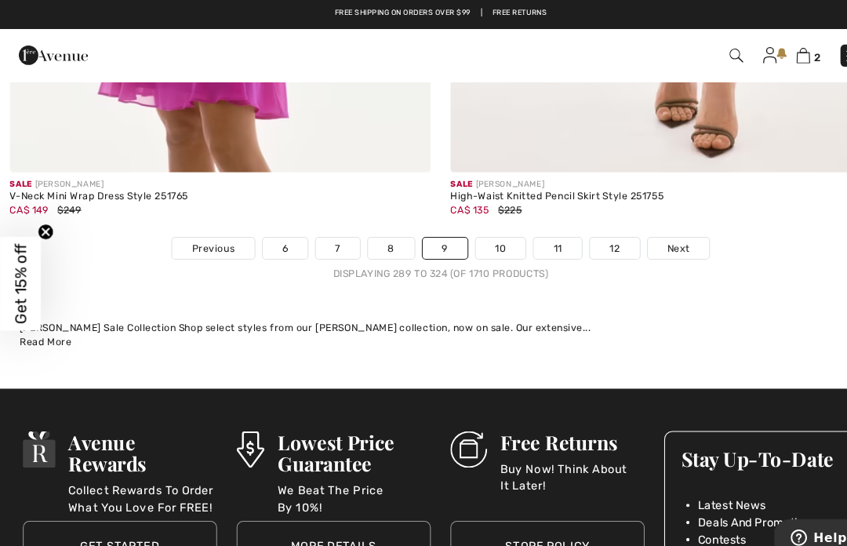
scroll to position [12833, 0]
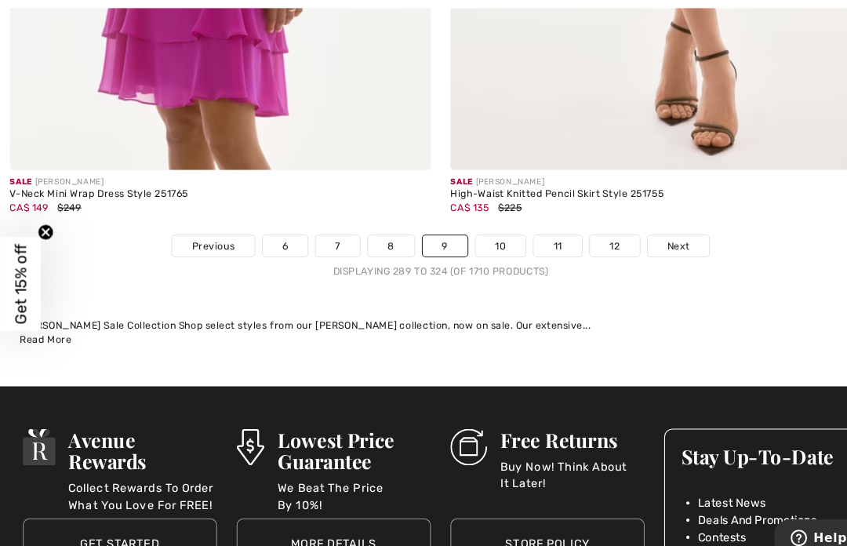
click at [493, 234] on link "10" at bounding box center [481, 236] width 49 height 20
click at [480, 226] on link "10" at bounding box center [481, 236] width 49 height 20
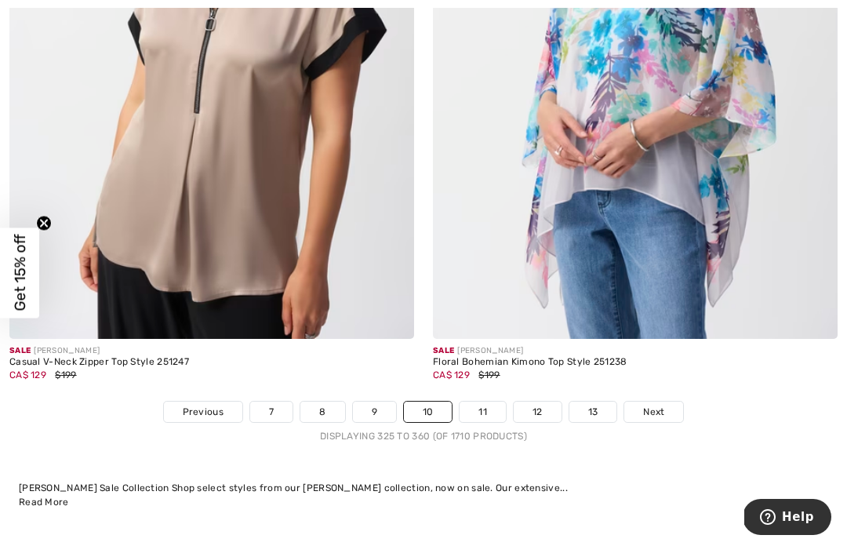
scroll to position [12523, 0]
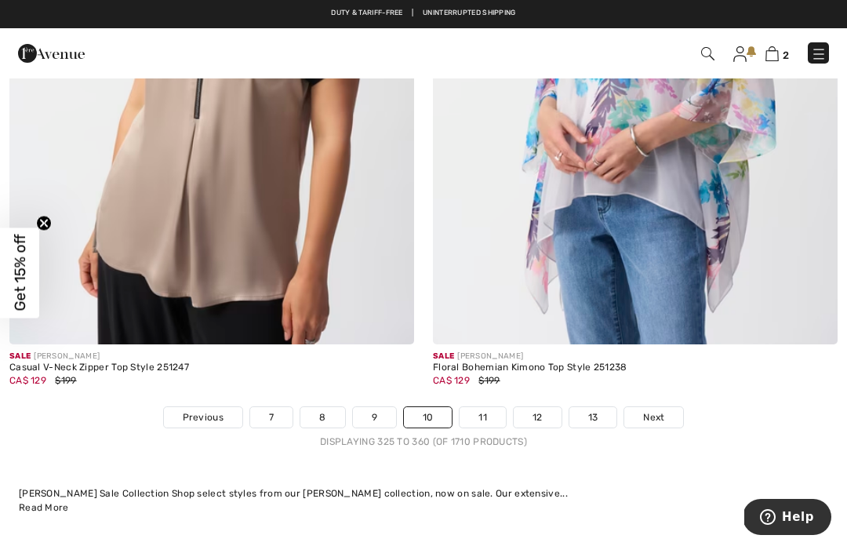
click at [478, 414] on link "11" at bounding box center [482, 417] width 46 height 20
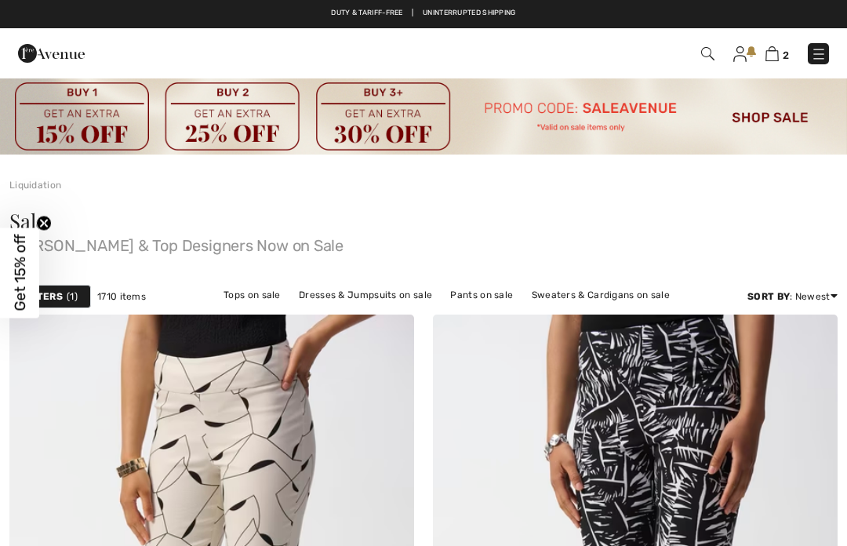
checkbox input "true"
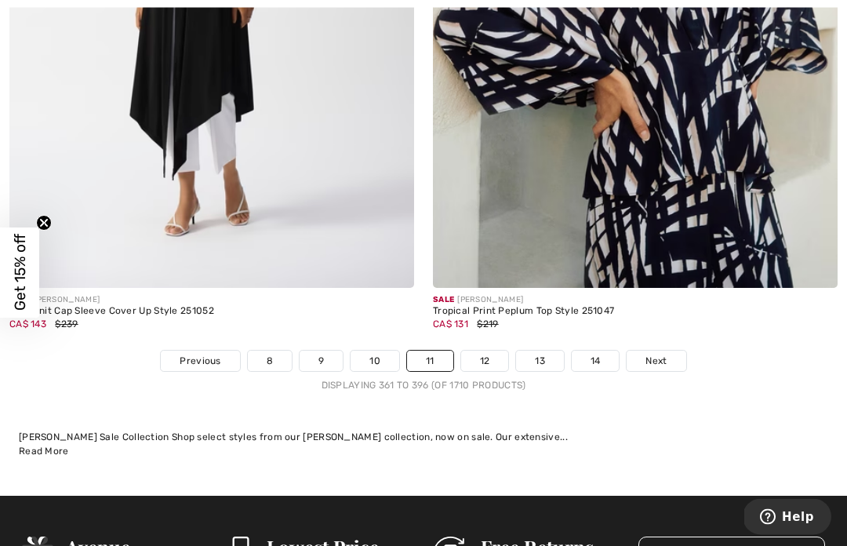
scroll to position [12398, 0]
click at [488, 352] on link "12" at bounding box center [485, 360] width 48 height 20
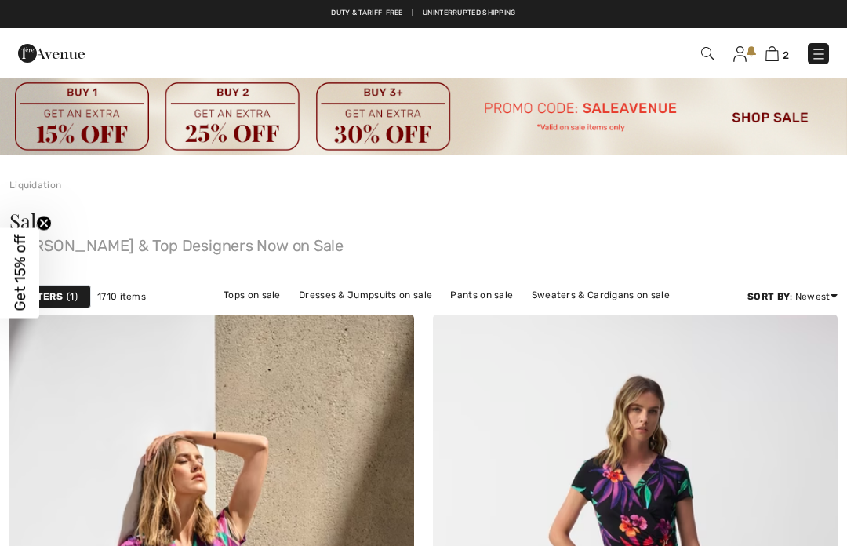
checkbox input "true"
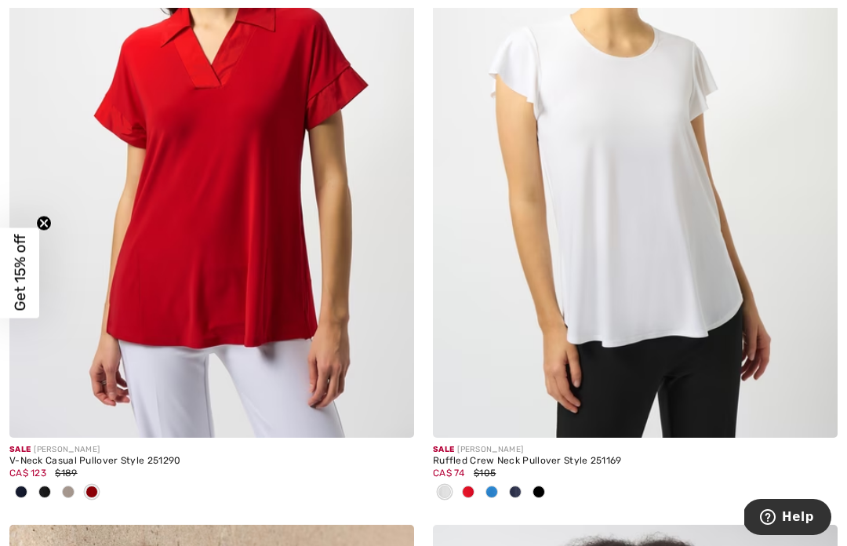
scroll to position [1850, 0]
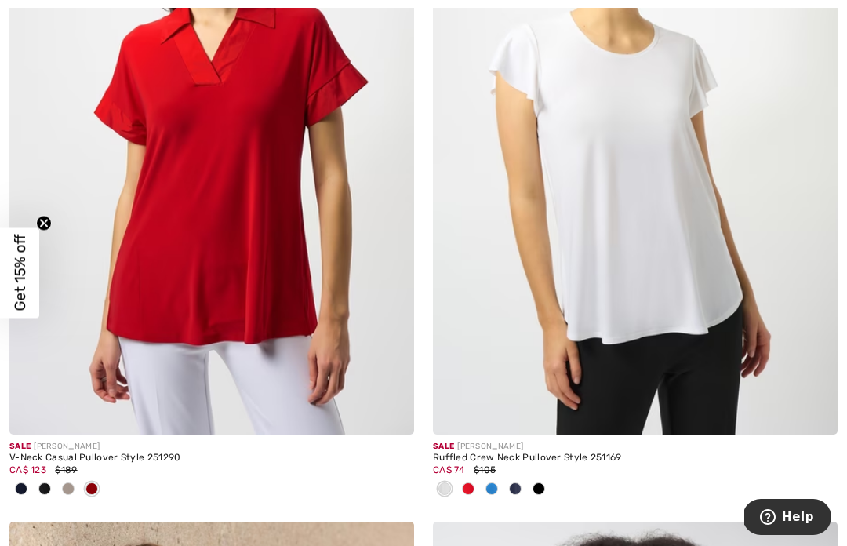
click at [642, 321] on img at bounding box center [635, 131] width 405 height 607
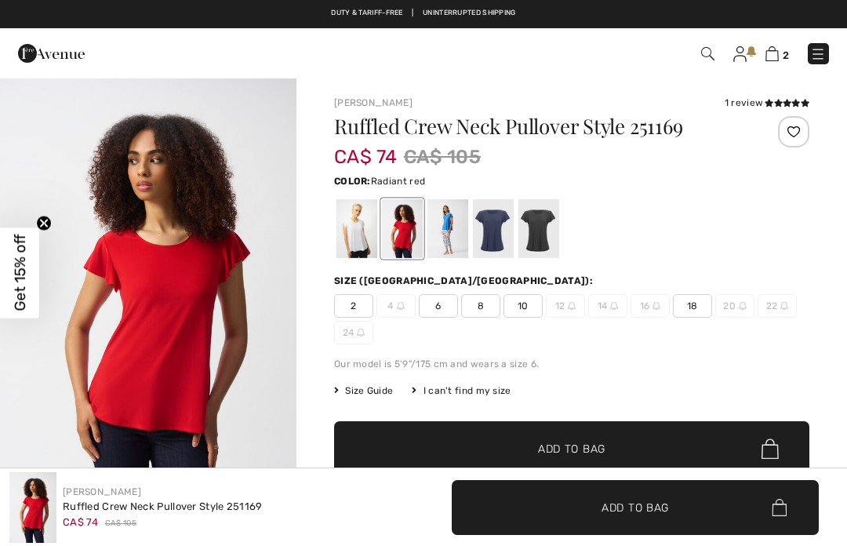
checkbox input "true"
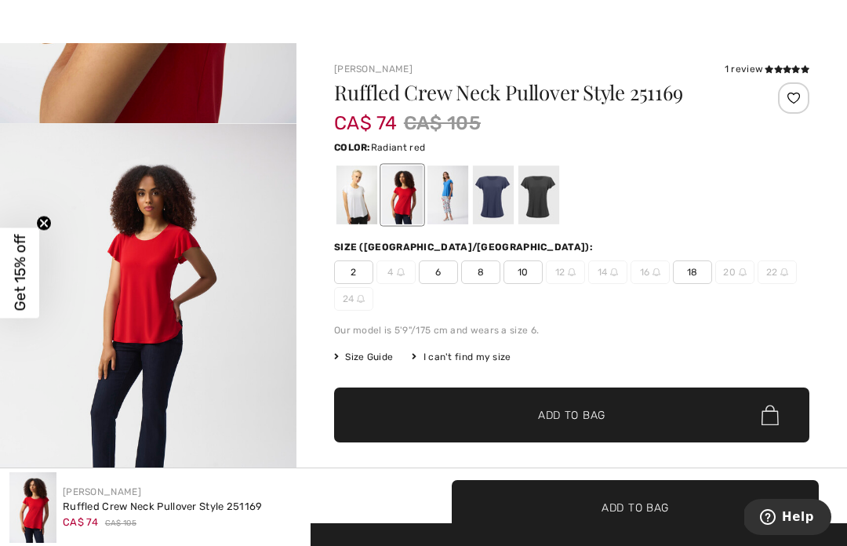
scroll to position [1697, 0]
click at [542, 201] on div at bounding box center [538, 194] width 41 height 59
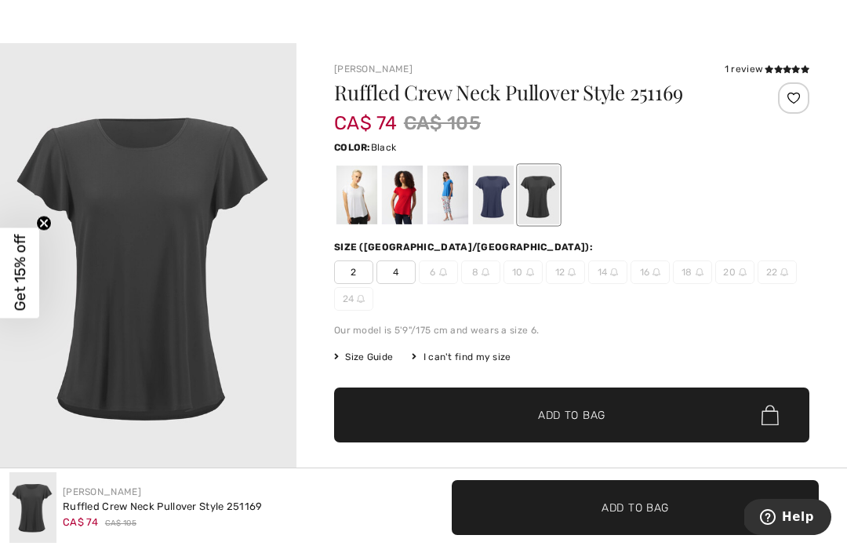
scroll to position [0, 0]
click at [488, 216] on div at bounding box center [493, 194] width 41 height 59
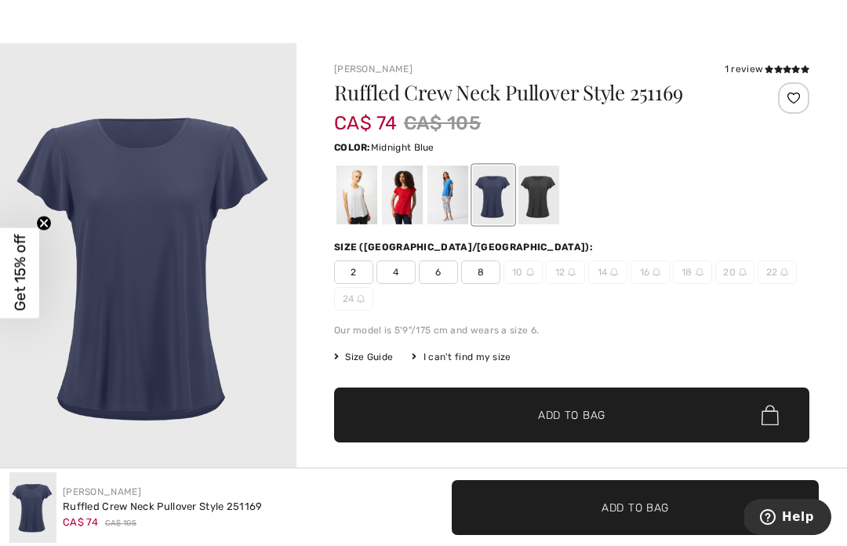
click at [448, 212] on div at bounding box center [447, 194] width 41 height 59
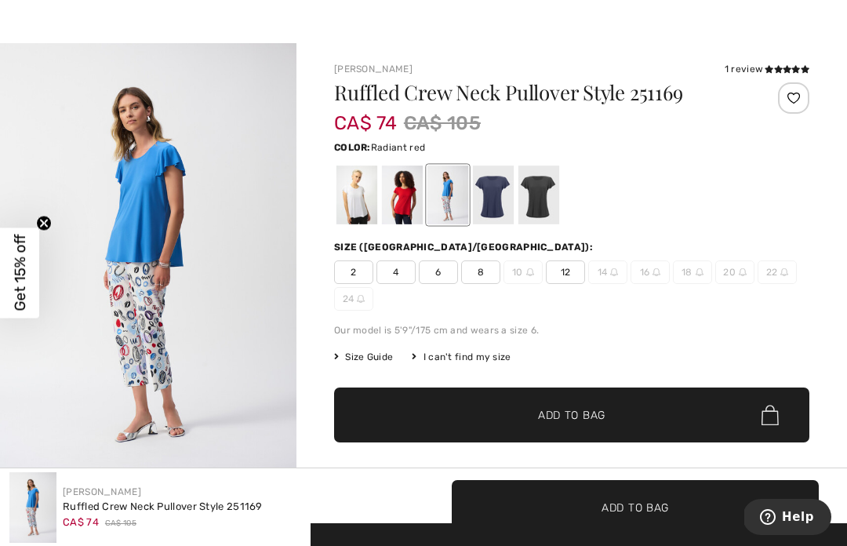
click at [408, 223] on div at bounding box center [402, 194] width 41 height 59
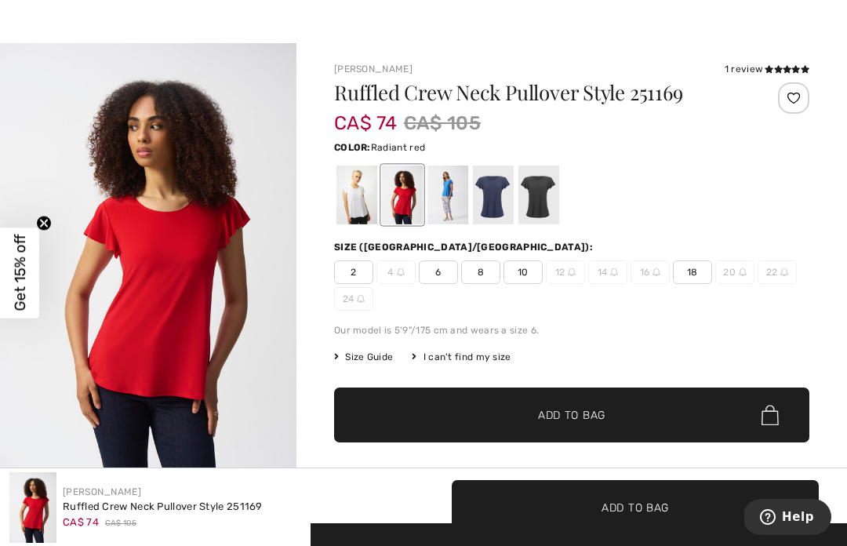
click at [364, 212] on div at bounding box center [356, 194] width 41 height 59
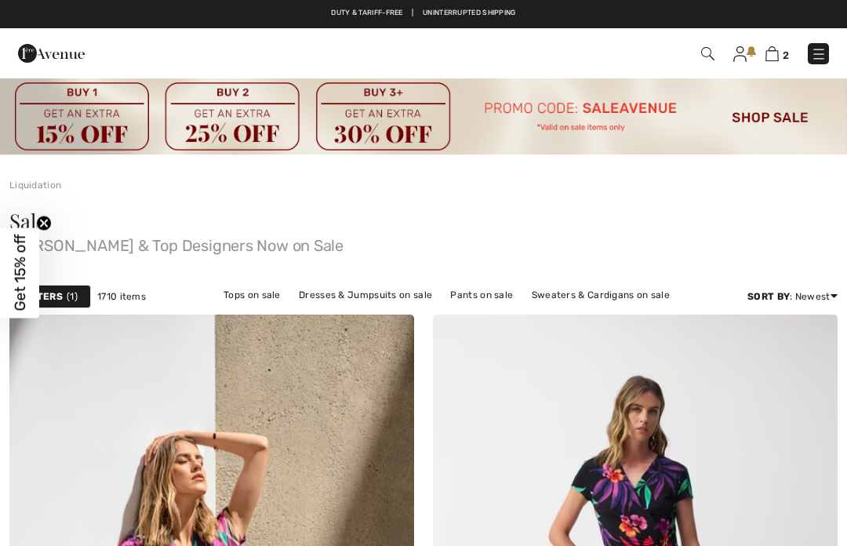
checkbox input "true"
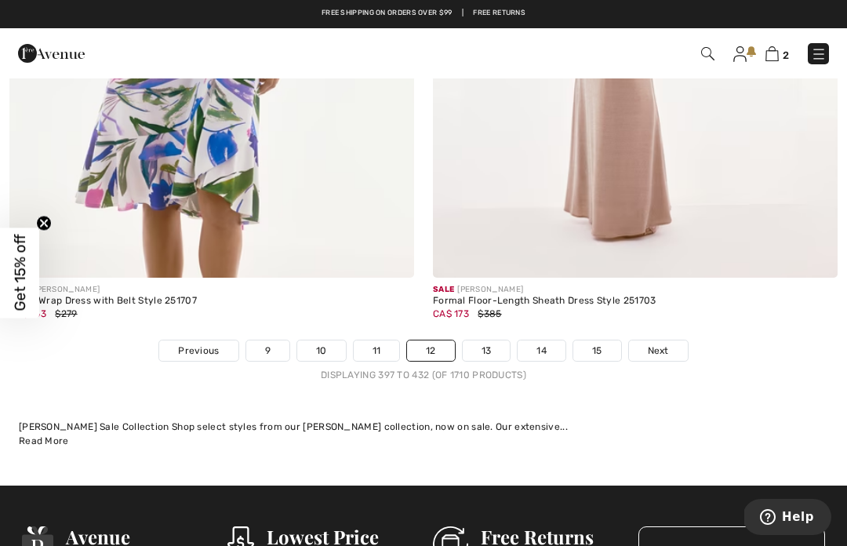
scroll to position [12558, 0]
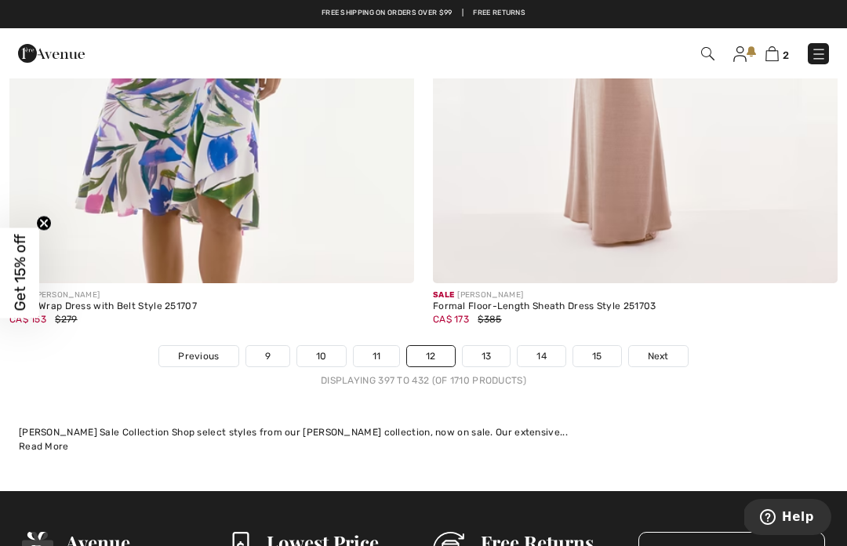
click at [490, 348] on link "13" at bounding box center [487, 356] width 48 height 20
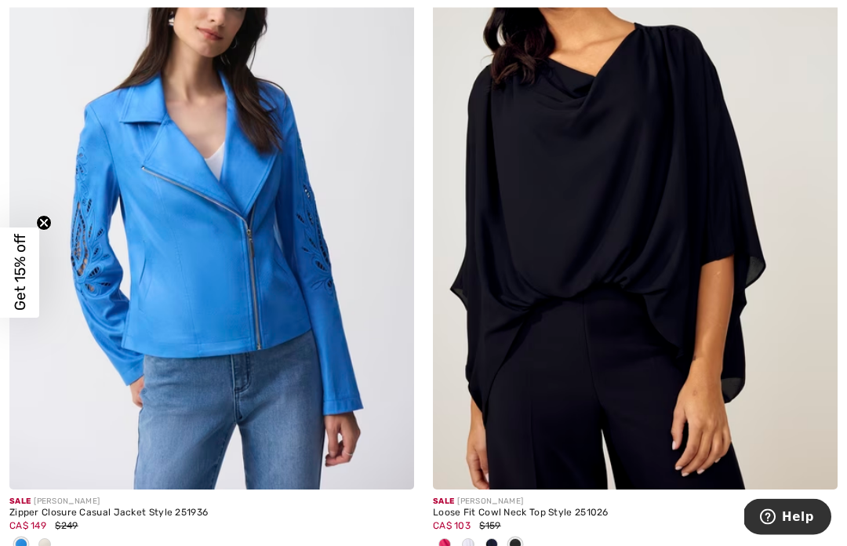
scroll to position [2528, 0]
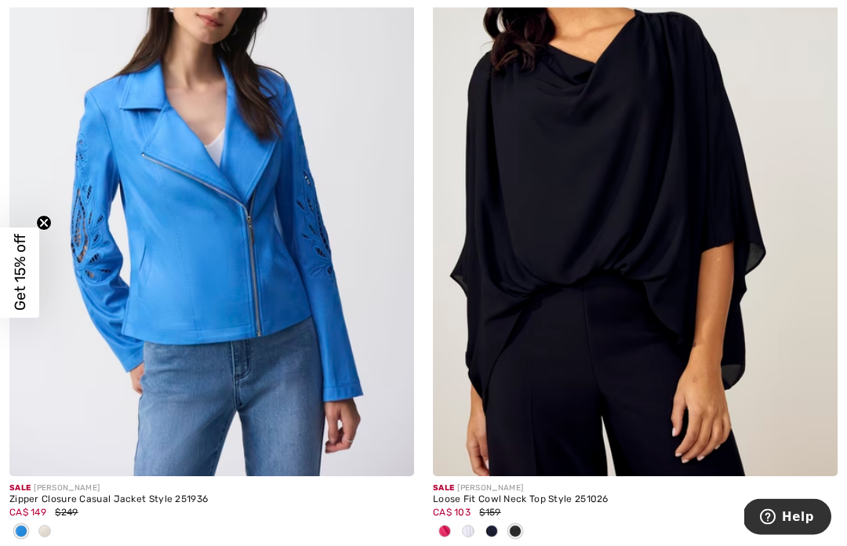
click at [717, 413] on img at bounding box center [635, 173] width 405 height 607
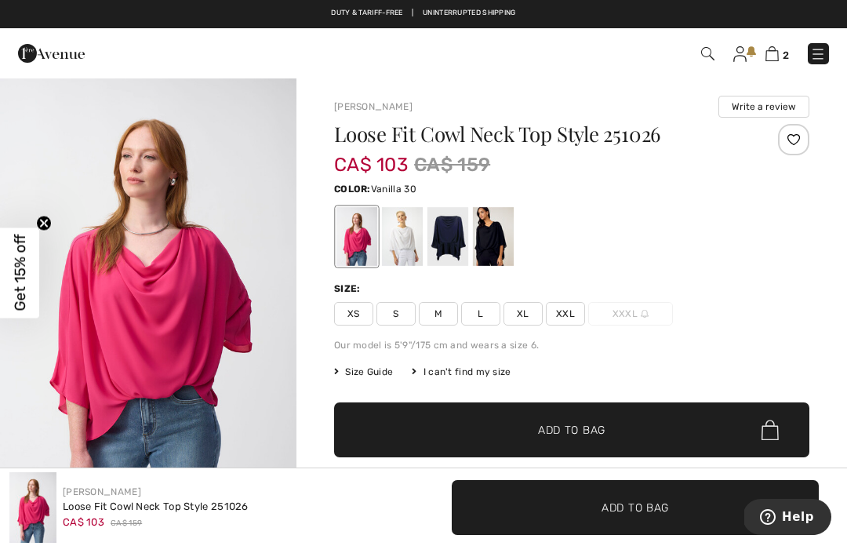
click at [403, 252] on div at bounding box center [402, 236] width 41 height 59
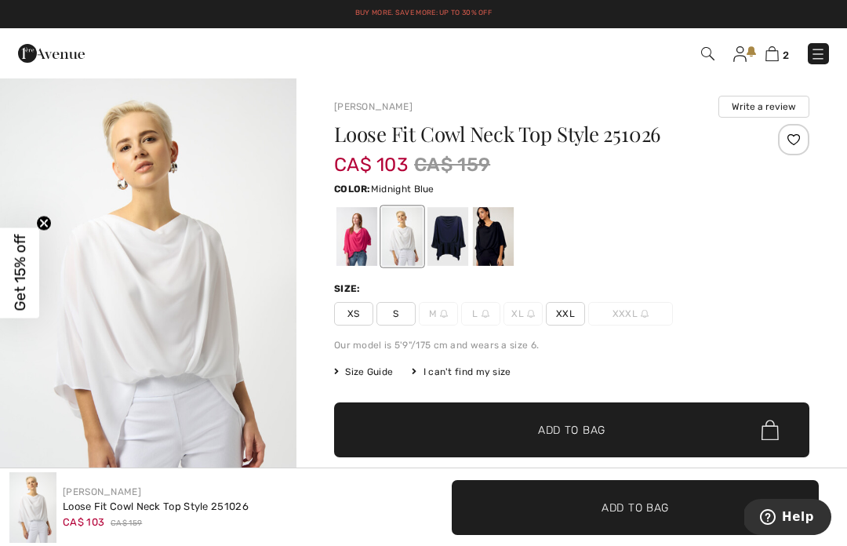
click at [450, 249] on div at bounding box center [447, 236] width 41 height 59
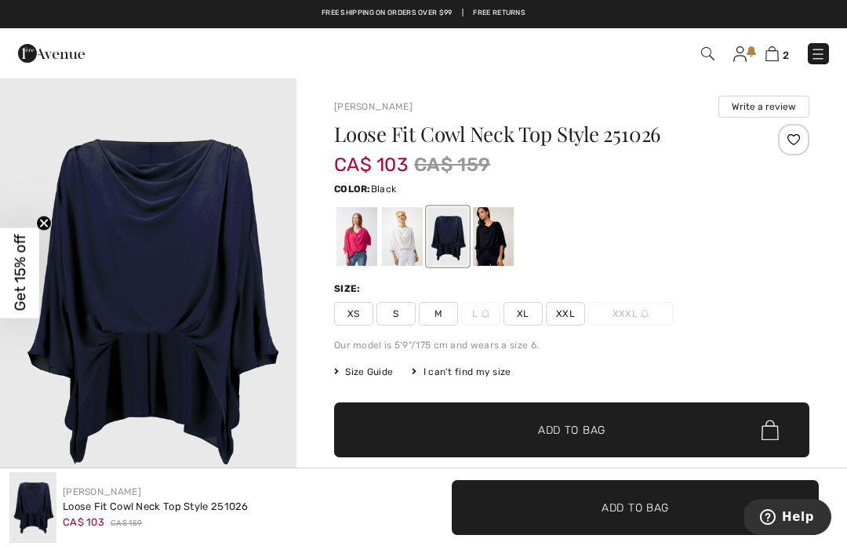
click at [488, 246] on div at bounding box center [493, 236] width 41 height 59
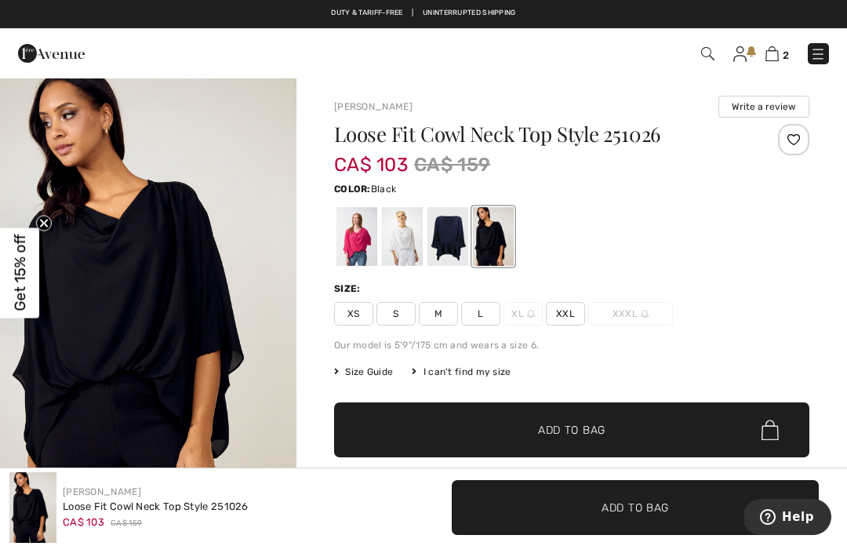
click at [547, 327] on div "Loose Fit Cowl Neck Top Style 251026 CA$ 103 CA$ 159 Color: Black Black Size: X…" at bounding box center [571, 344] width 475 height 441
click at [405, 252] on div at bounding box center [402, 236] width 41 height 59
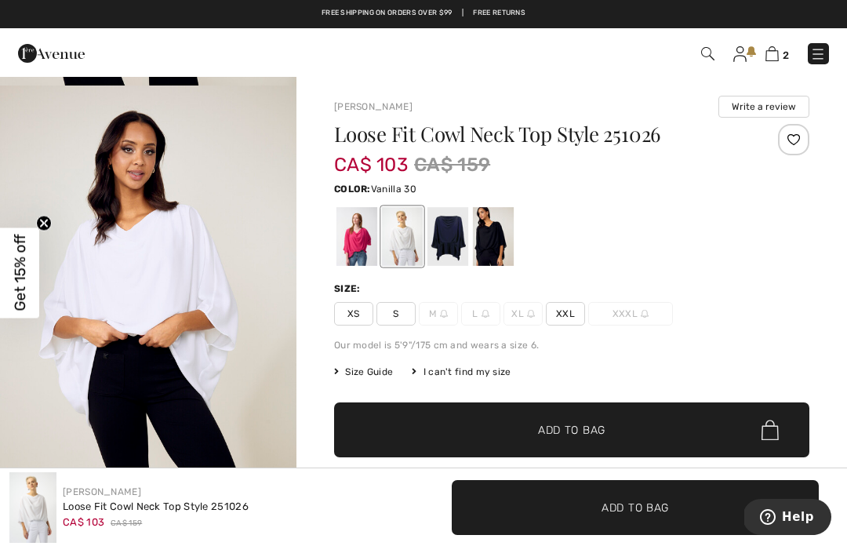
scroll to position [2302, 0]
click at [449, 245] on div at bounding box center [447, 236] width 41 height 59
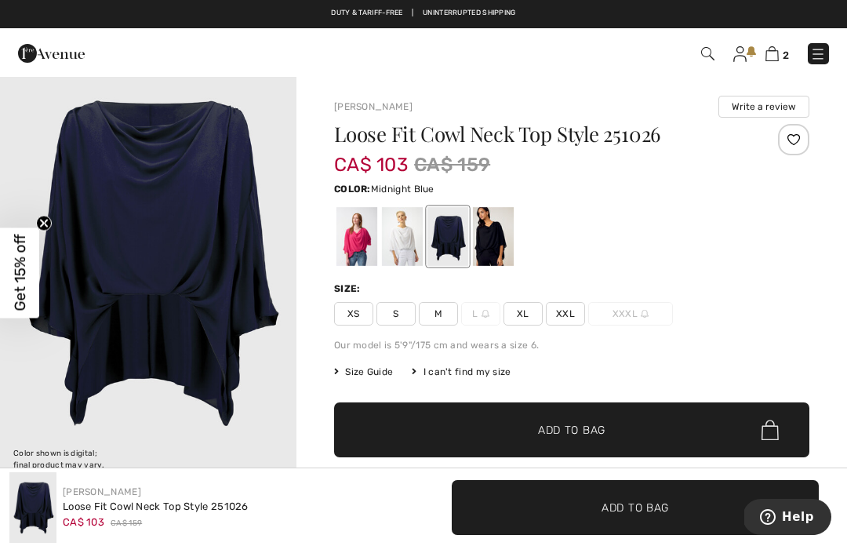
scroll to position [0, 0]
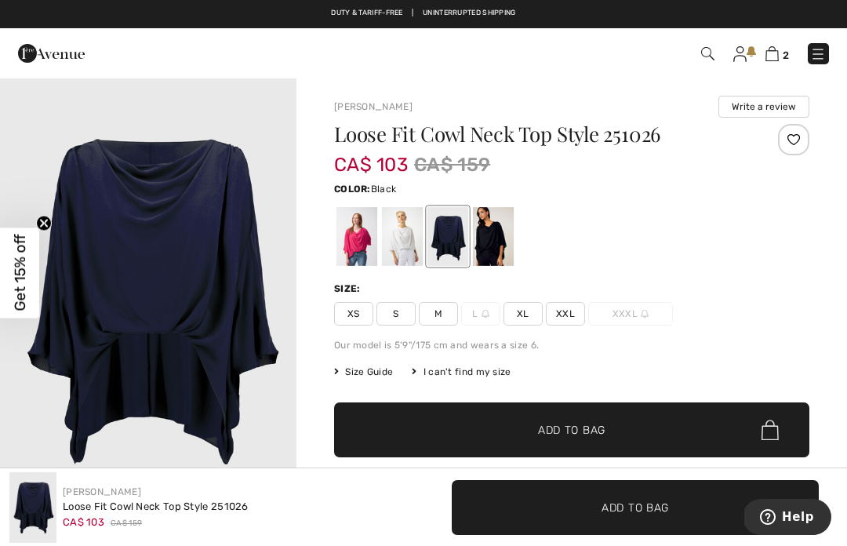
click at [493, 244] on div at bounding box center [493, 236] width 41 height 59
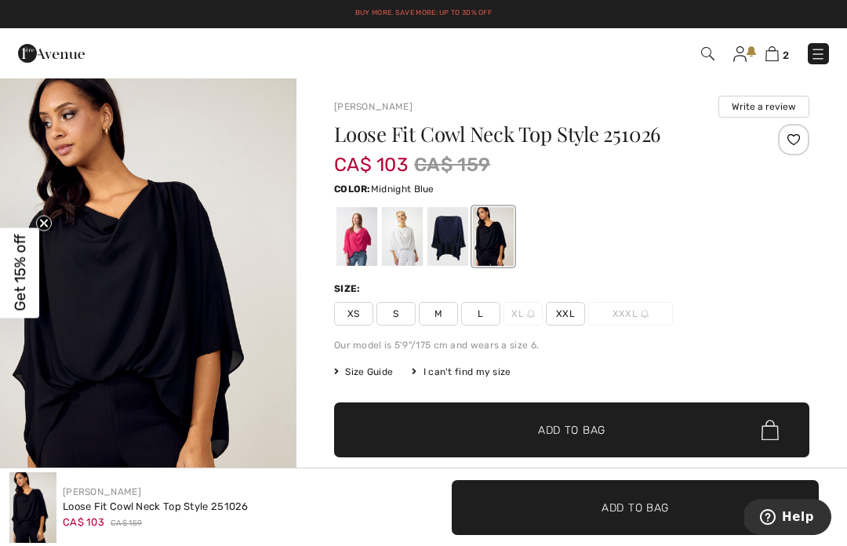
click at [446, 244] on div at bounding box center [447, 236] width 41 height 59
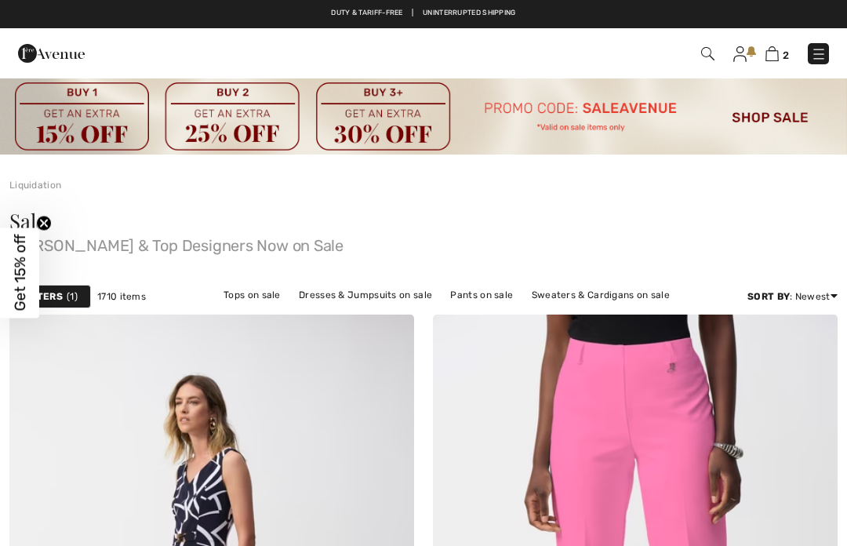
checkbox input "true"
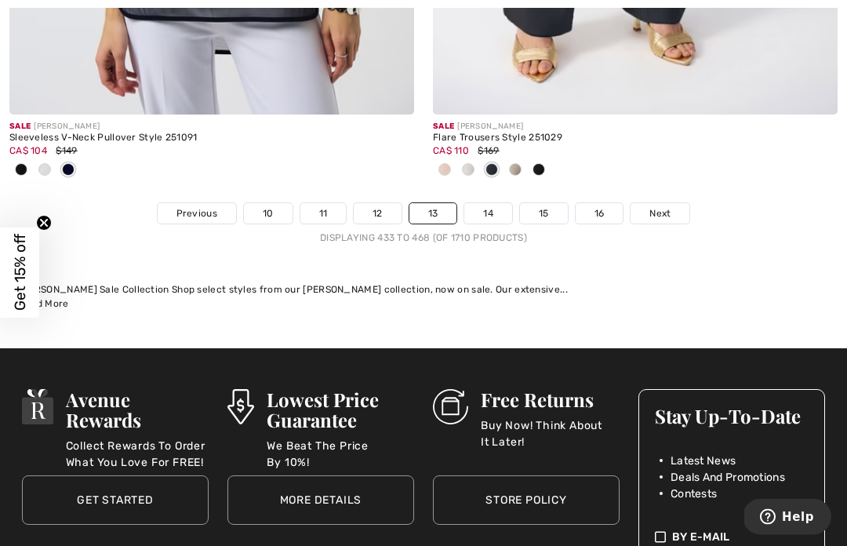
scroll to position [12856, 0]
click at [492, 203] on link "14" at bounding box center [488, 213] width 48 height 20
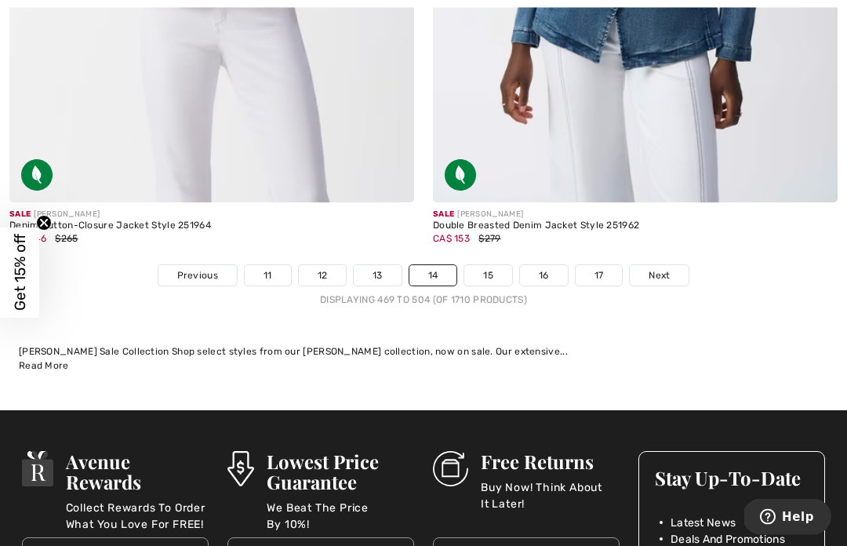
scroll to position [12587, 0]
click at [483, 267] on link "15" at bounding box center [488, 275] width 48 height 20
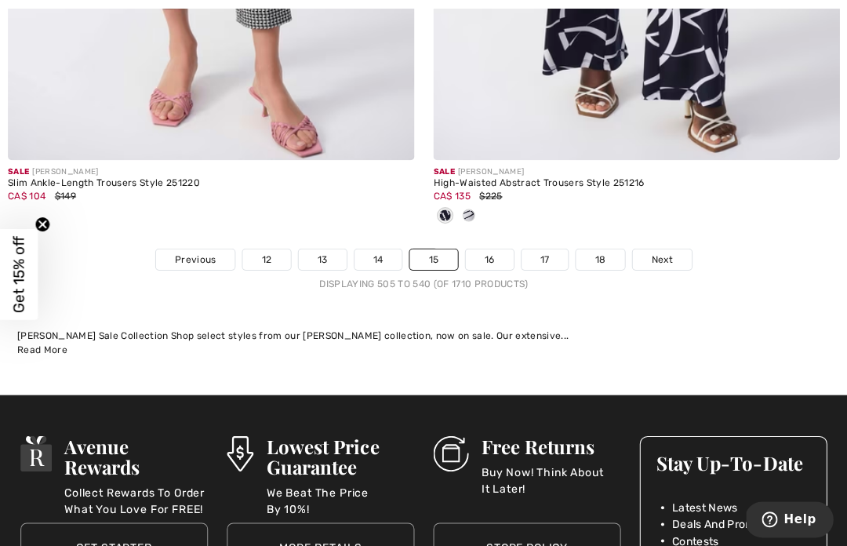
scroll to position [12527, 0]
click at [494, 252] on link "16" at bounding box center [489, 258] width 48 height 20
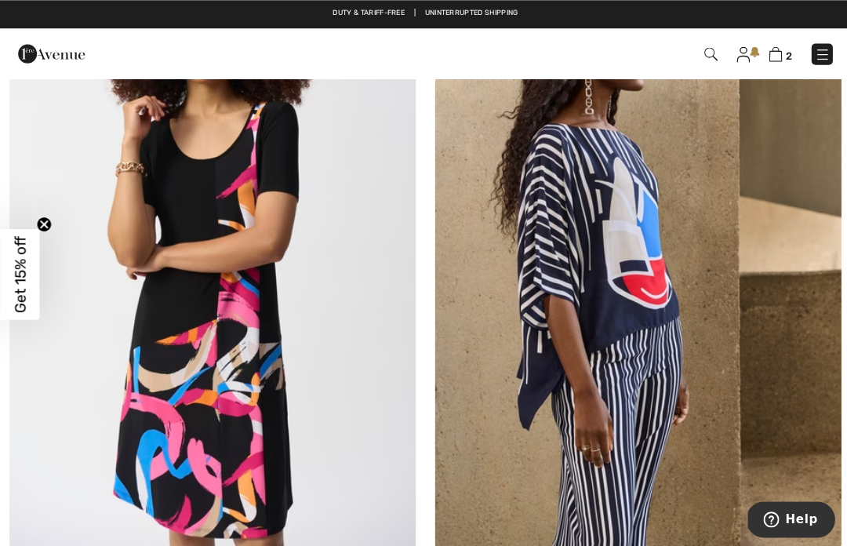
scroll to position [1713, 0]
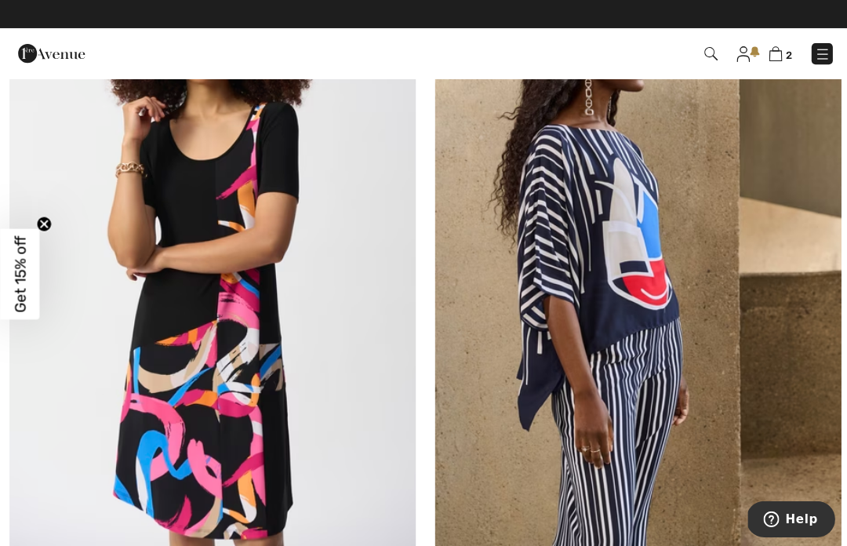
click at [644, 332] on img at bounding box center [635, 242] width 405 height 607
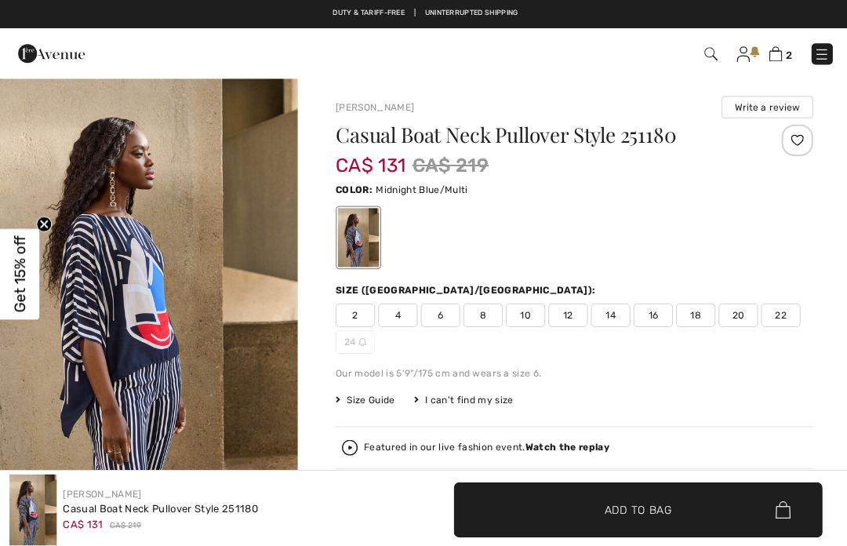
checkbox input "true"
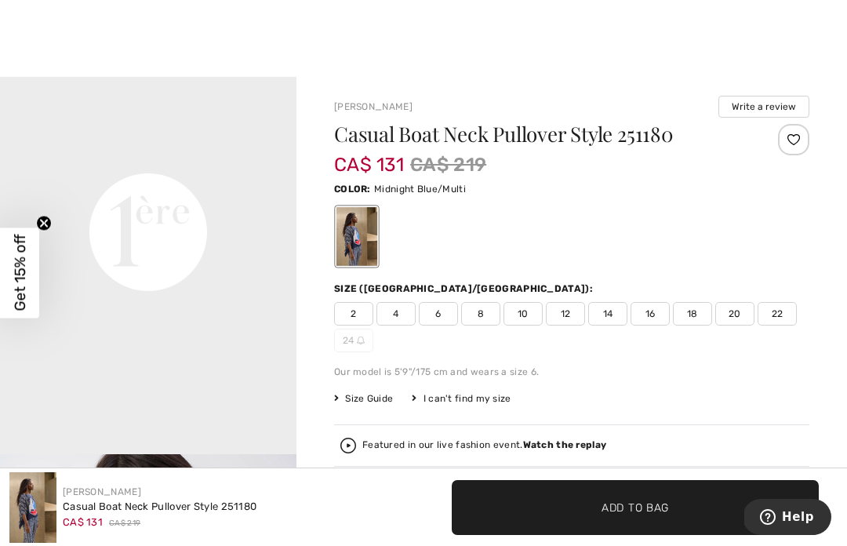
scroll to position [958, 0]
click at [626, 321] on span "14" at bounding box center [607, 314] width 39 height 24
click at [629, 508] on span "Add to Bag" at bounding box center [634, 507] width 67 height 16
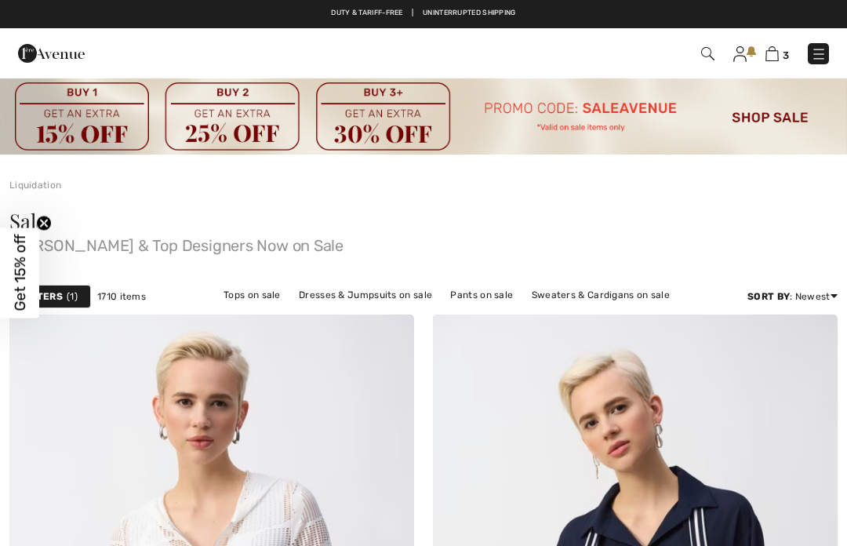
checkbox input "true"
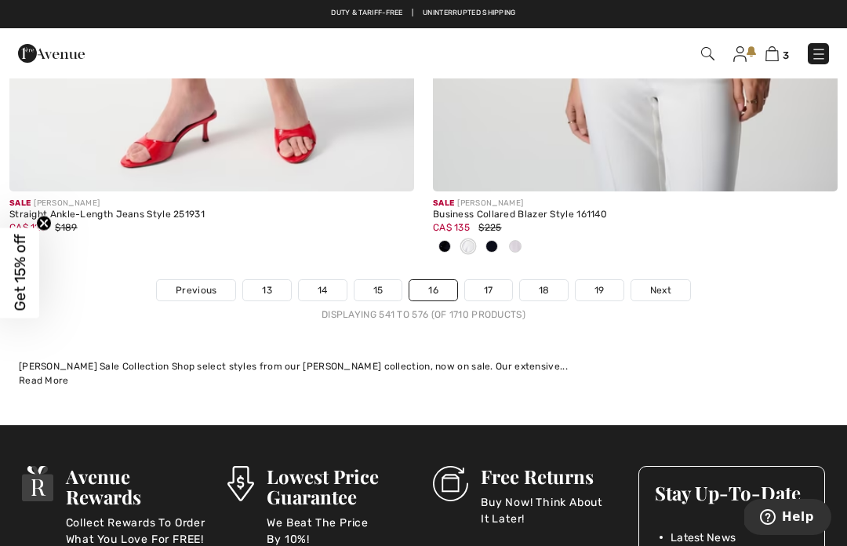
scroll to position [12467, 0]
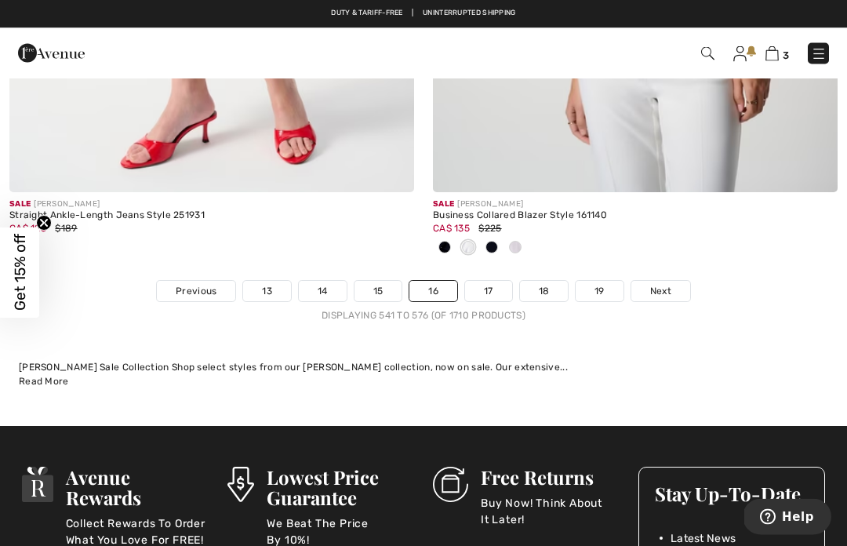
click at [486, 284] on link "17" at bounding box center [488, 291] width 47 height 20
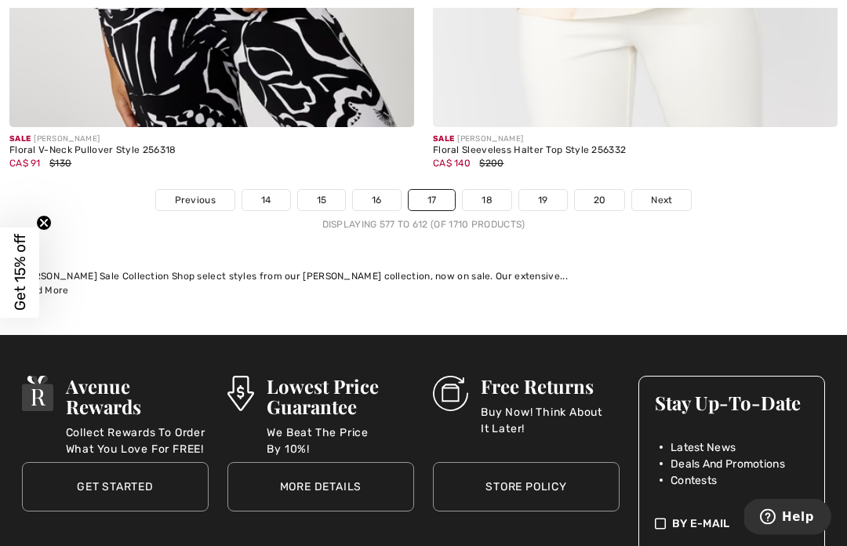
scroll to position [12662, 0]
click at [488, 191] on link "18" at bounding box center [487, 200] width 49 height 20
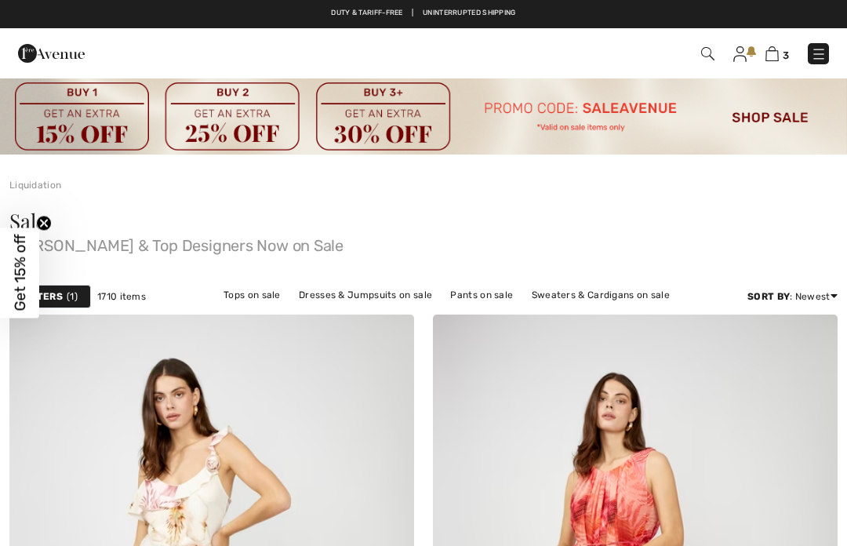
checkbox input "true"
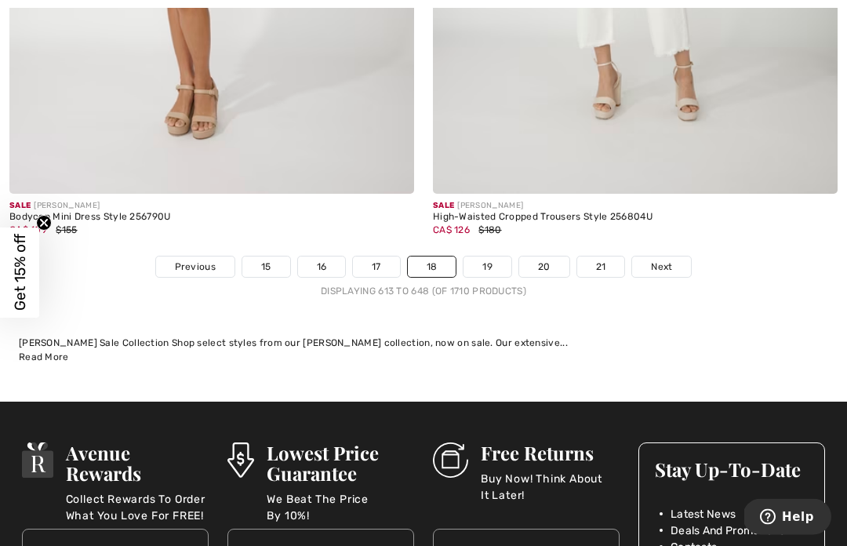
scroll to position [12440, 0]
click at [488, 256] on link "19" at bounding box center [487, 266] width 48 height 20
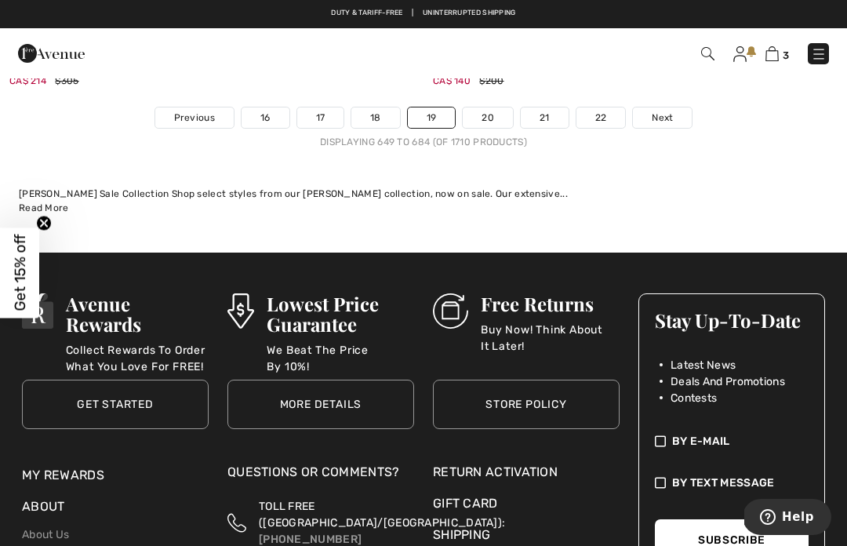
scroll to position [12616, 0]
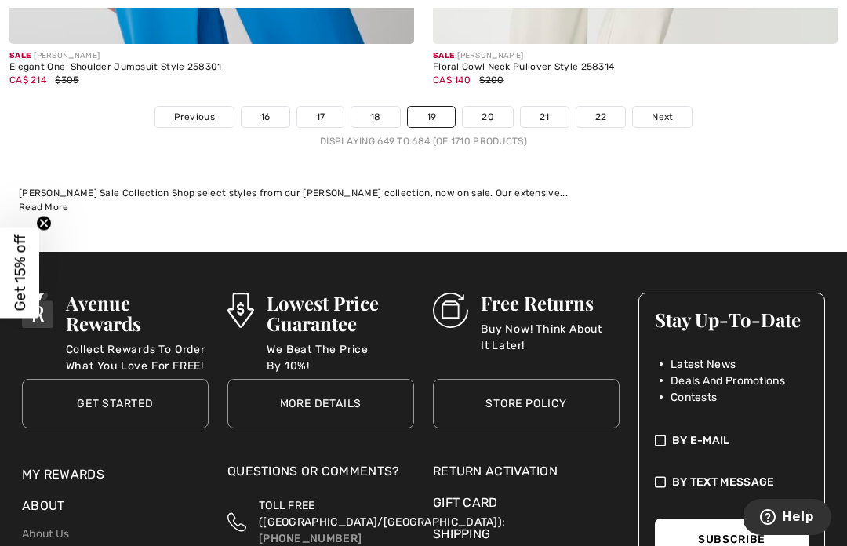
click at [493, 111] on link "20" at bounding box center [488, 117] width 50 height 20
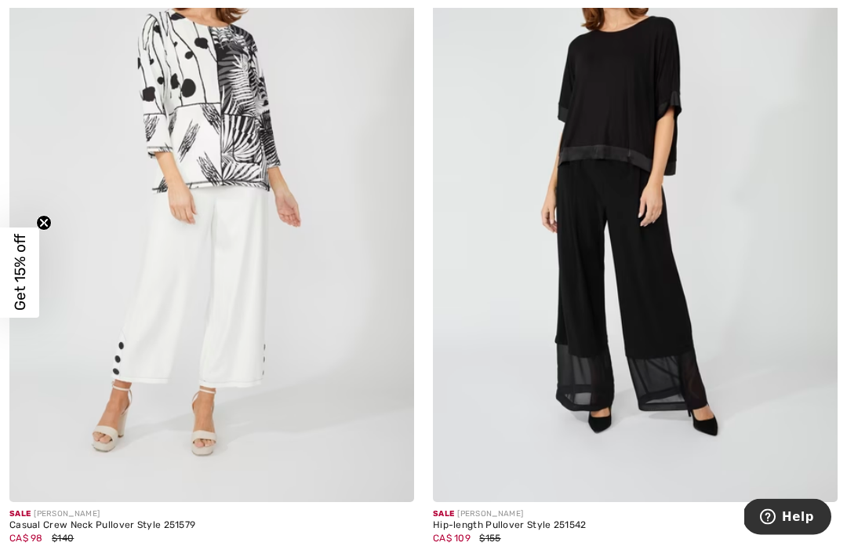
scroll to position [8867, 0]
click at [693, 327] on img at bounding box center [635, 198] width 405 height 607
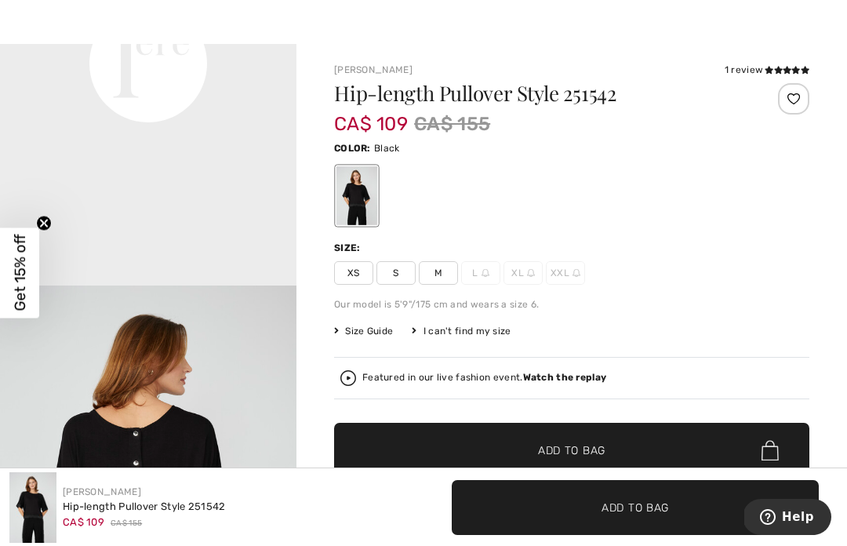
scroll to position [1093, 0]
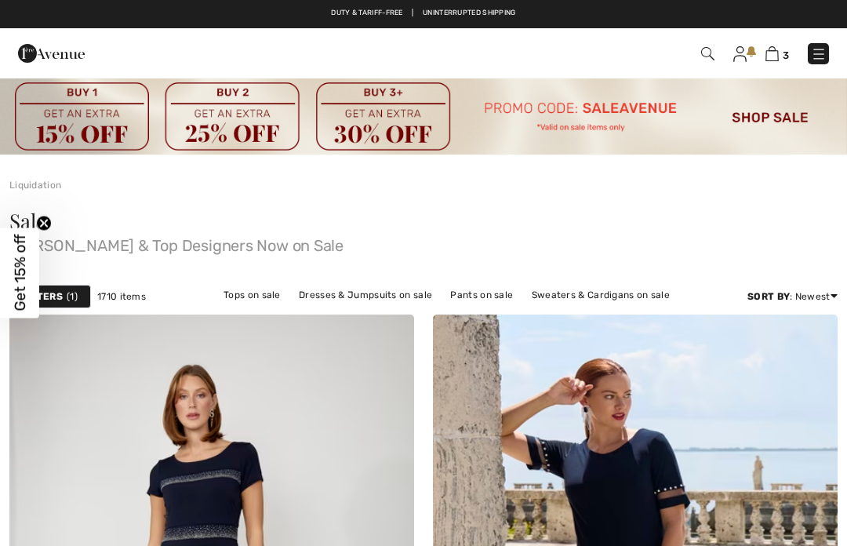
checkbox input "true"
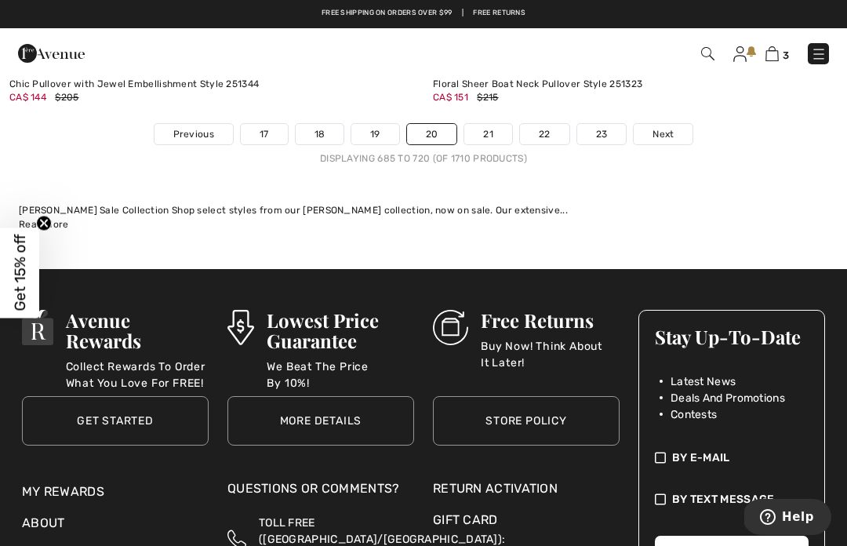
scroll to position [12653, 0]
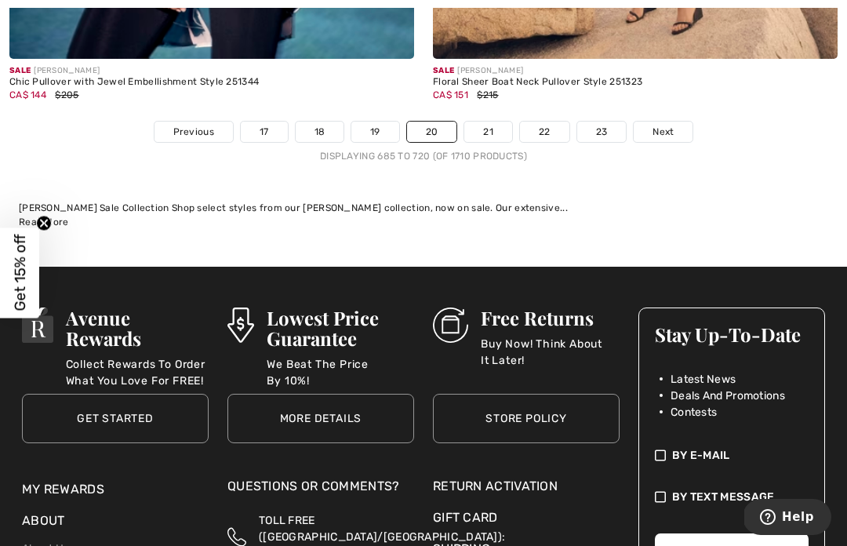
click at [489, 127] on link "21" at bounding box center [488, 132] width 48 height 20
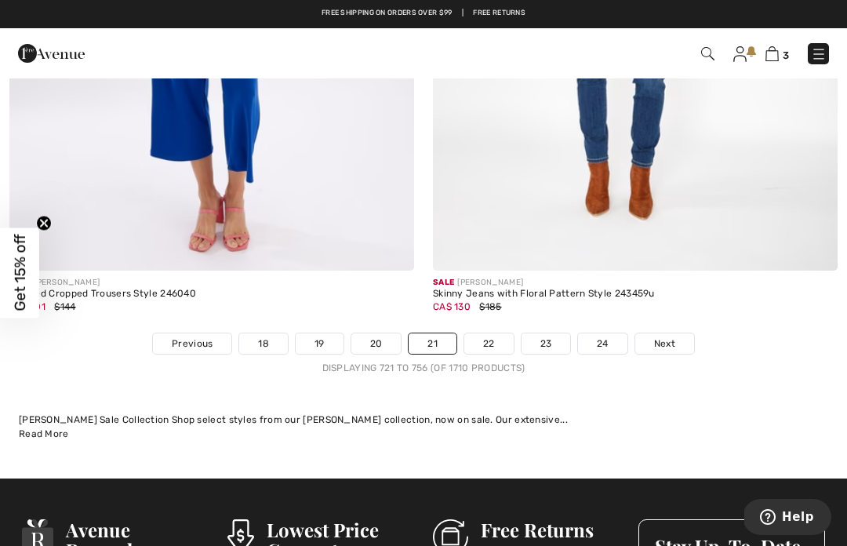
scroll to position [12412, 0]
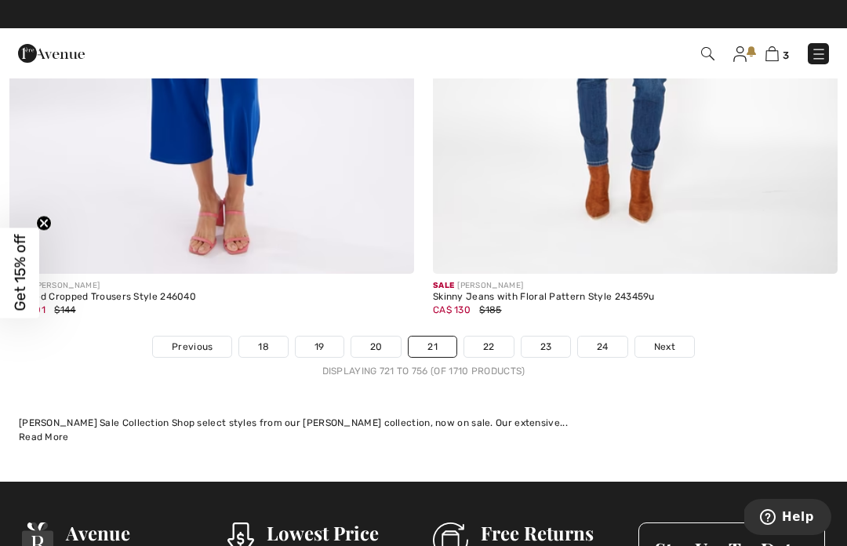
click at [493, 339] on link "22" at bounding box center [488, 346] width 49 height 20
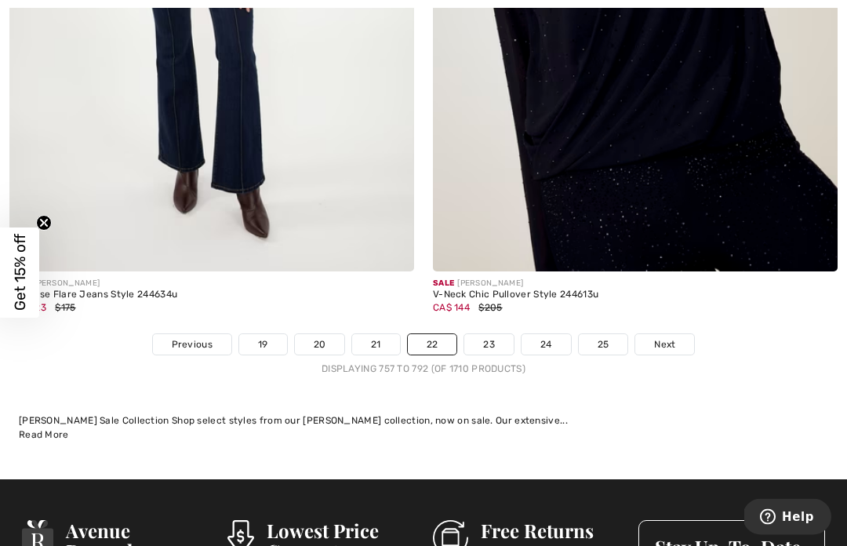
scroll to position [12492, 0]
click at [492, 334] on link "23" at bounding box center [488, 344] width 49 height 20
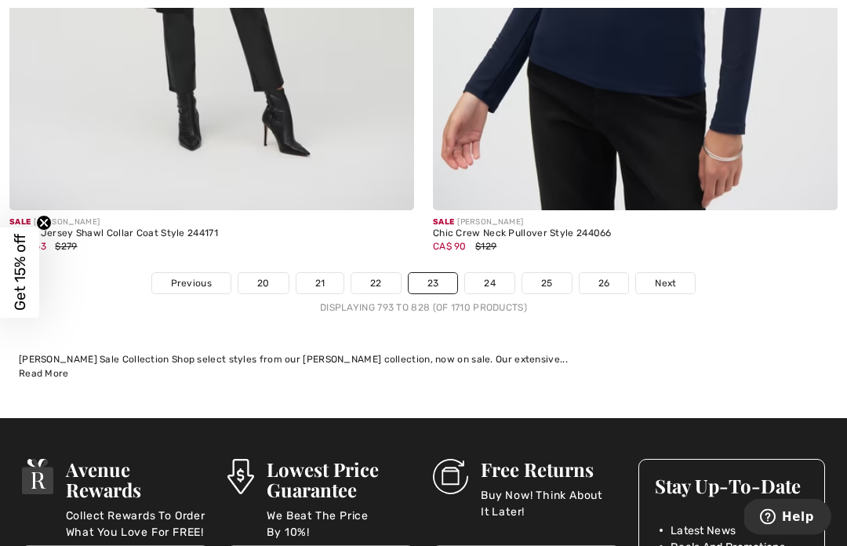
scroll to position [12372, 0]
click at [494, 273] on link "24" at bounding box center [489, 283] width 49 height 20
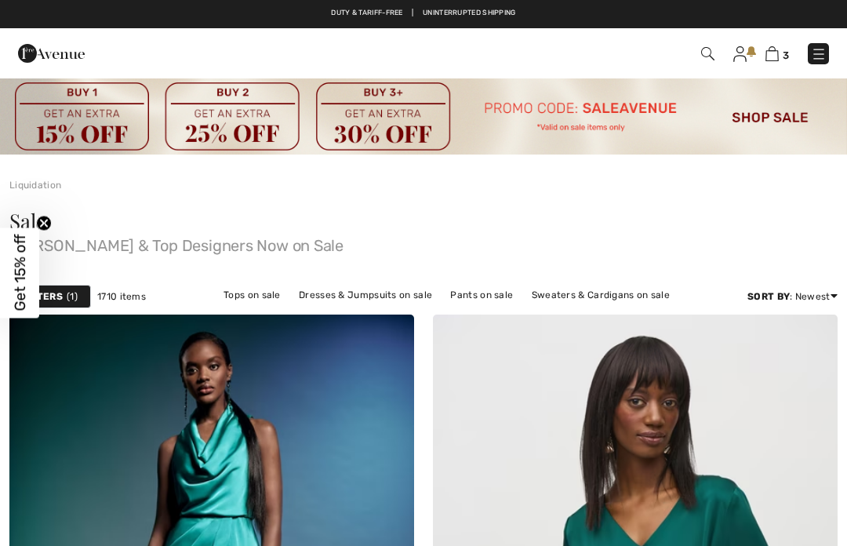
checkbox input "true"
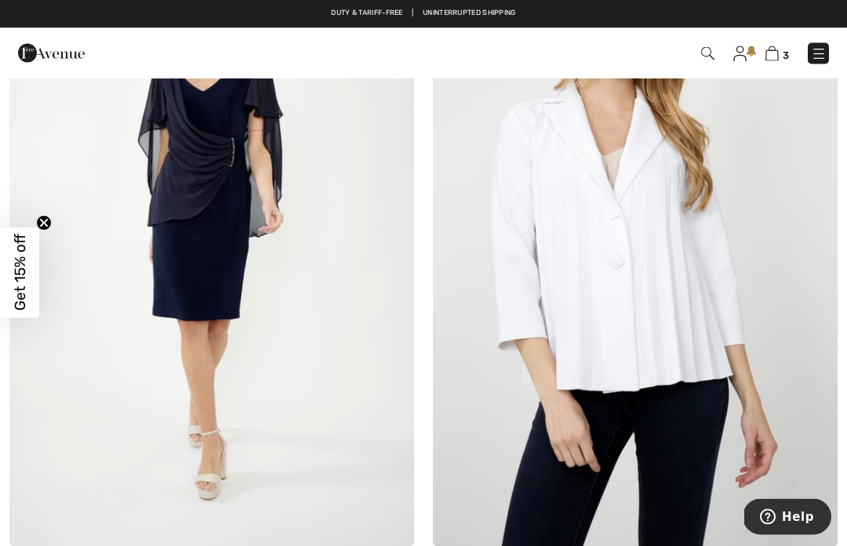
scroll to position [3099, 0]
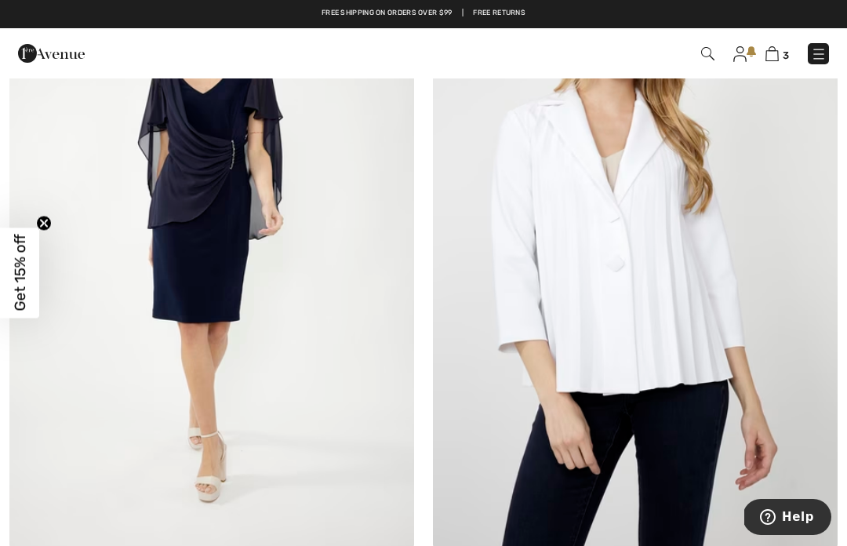
click at [776, 274] on img at bounding box center [635, 244] width 405 height 607
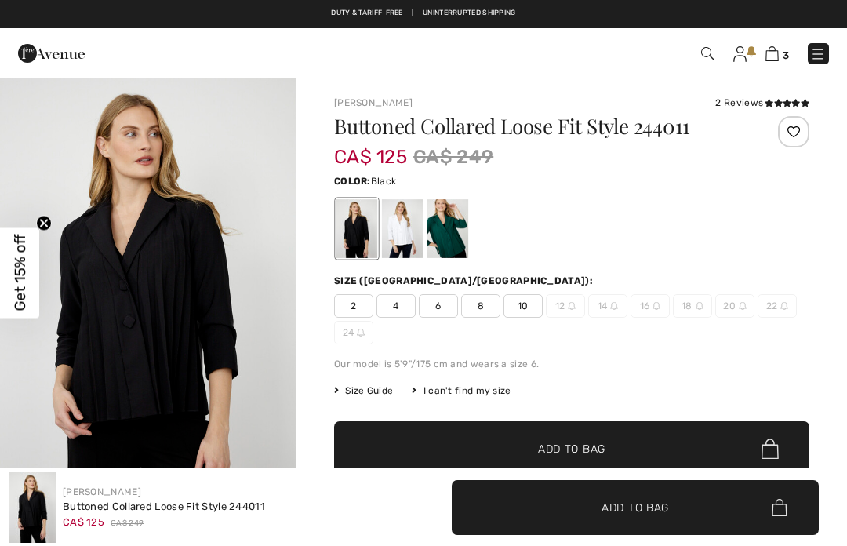
checkbox input "true"
click at [408, 241] on div at bounding box center [402, 228] width 41 height 59
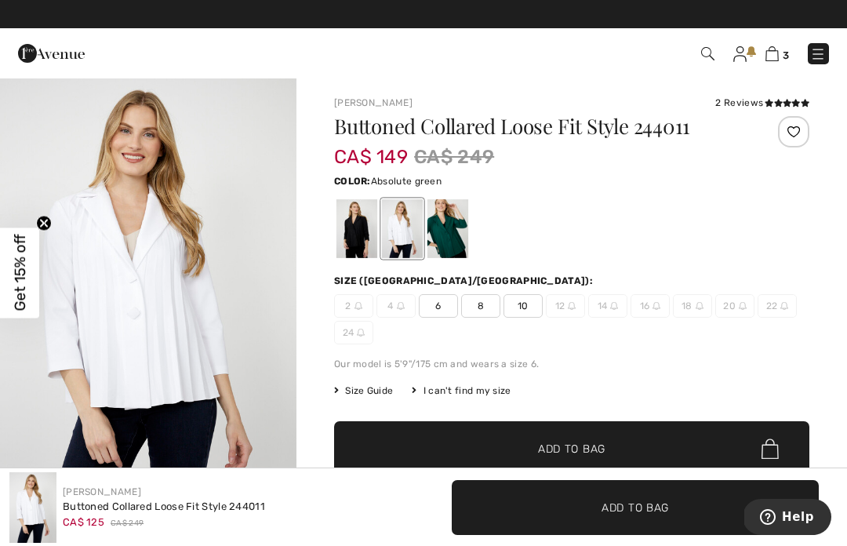
click at [455, 238] on div at bounding box center [447, 228] width 41 height 59
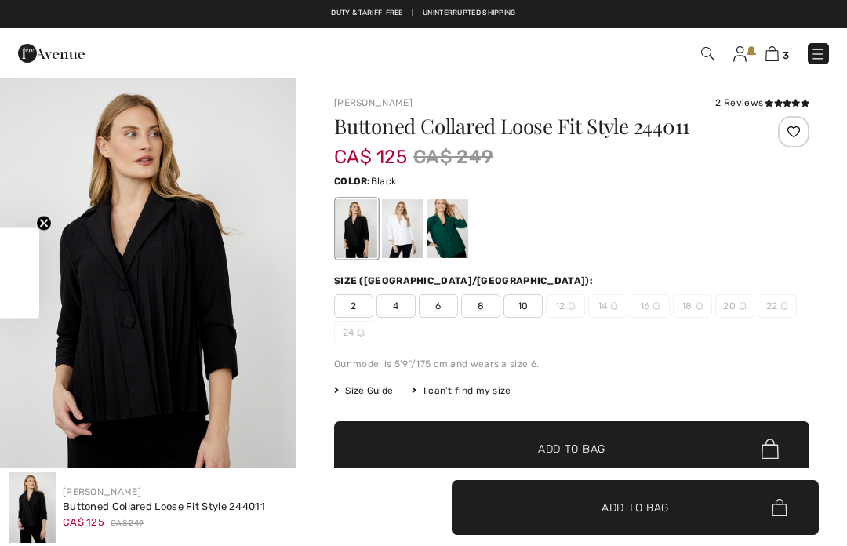
checkbox input "true"
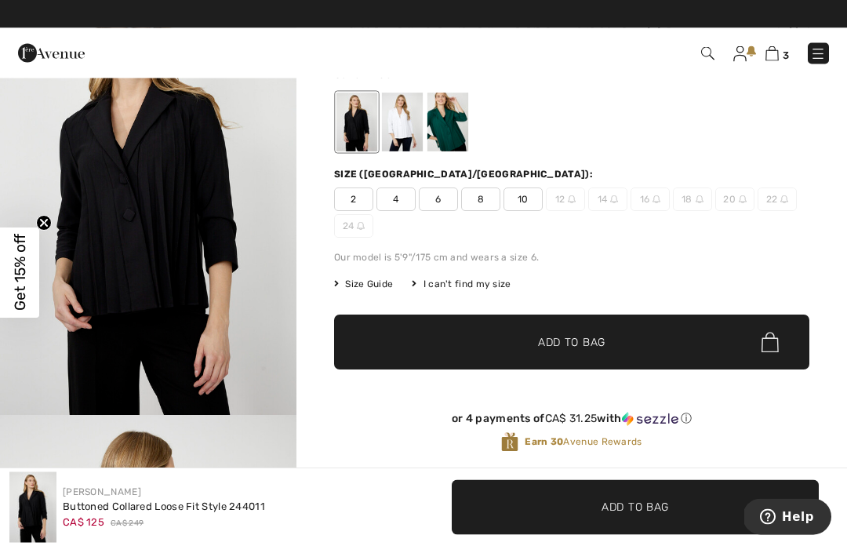
scroll to position [107, 0]
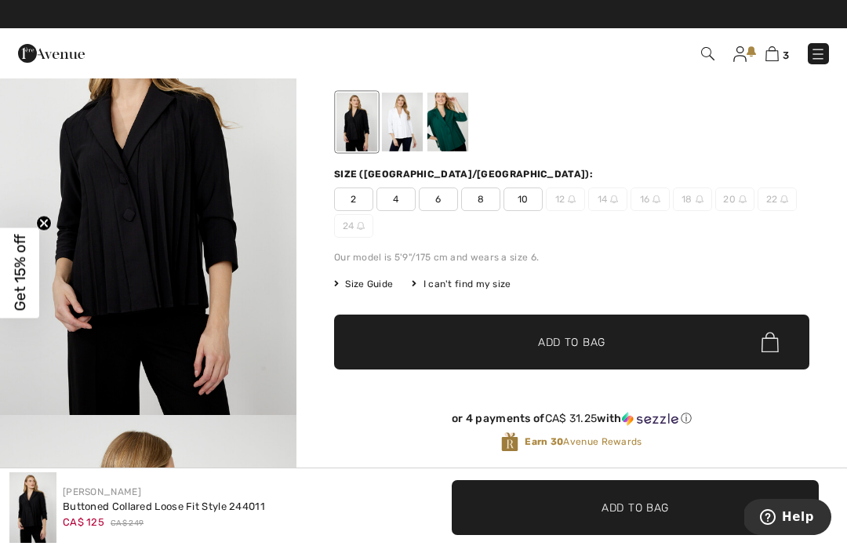
click at [408, 127] on div at bounding box center [402, 122] width 41 height 59
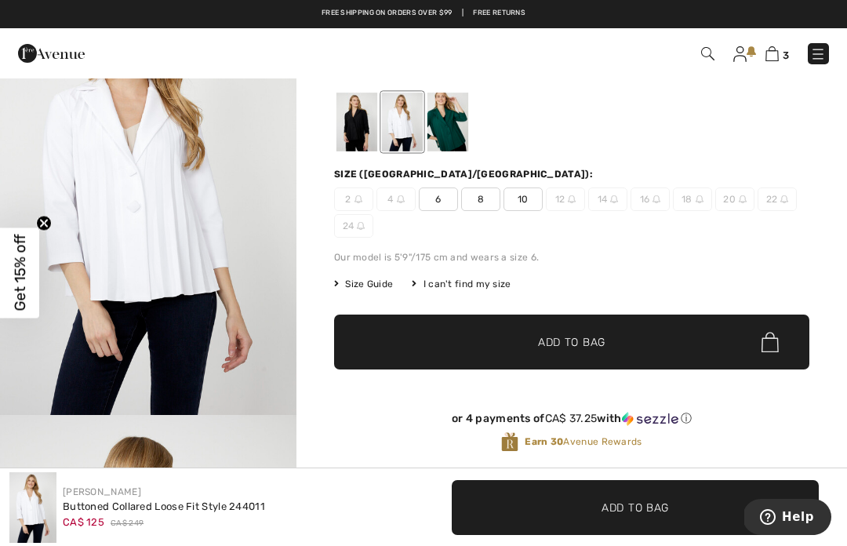
click at [407, 137] on div at bounding box center [402, 122] width 41 height 59
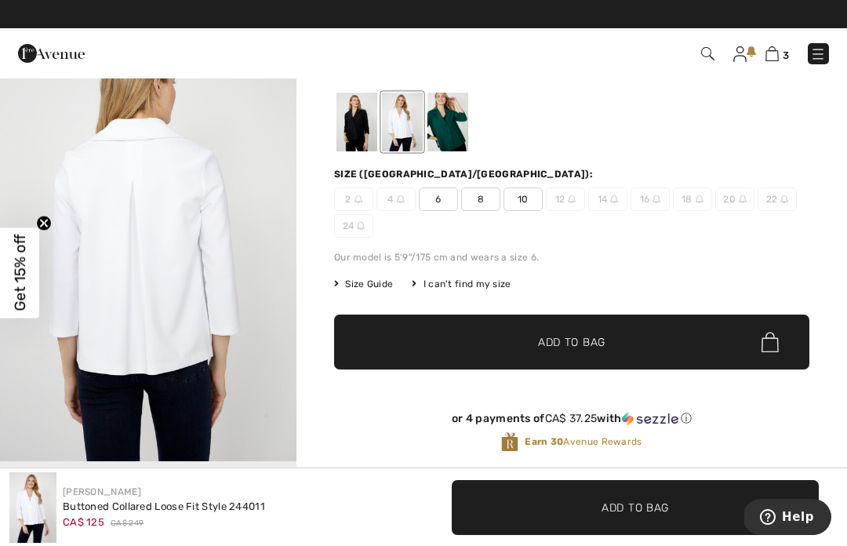
scroll to position [400, 0]
click at [449, 128] on div at bounding box center [447, 122] width 41 height 59
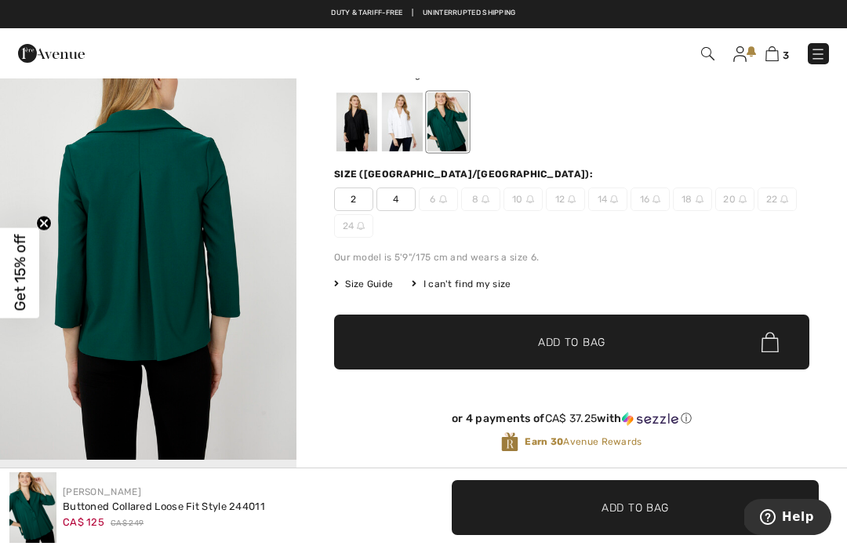
scroll to position [0, 0]
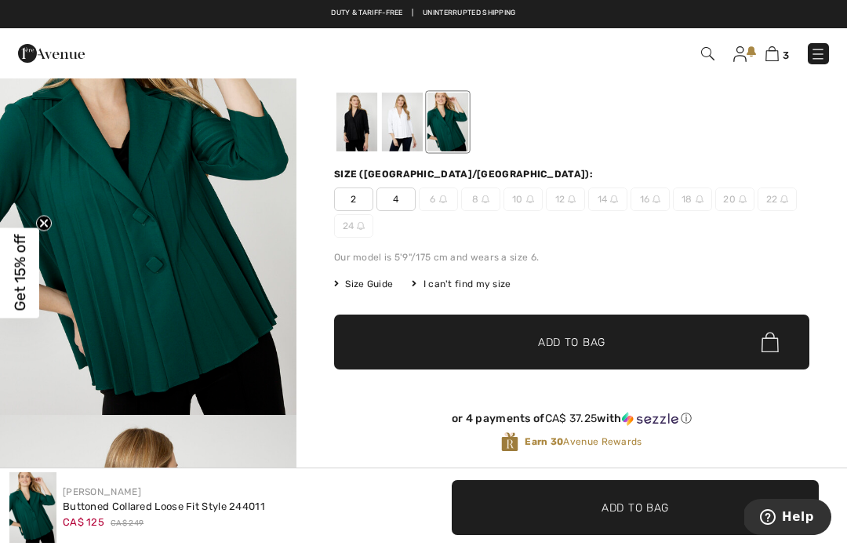
click at [402, 140] on div at bounding box center [402, 122] width 41 height 59
